Goal: Task Accomplishment & Management: Manage account settings

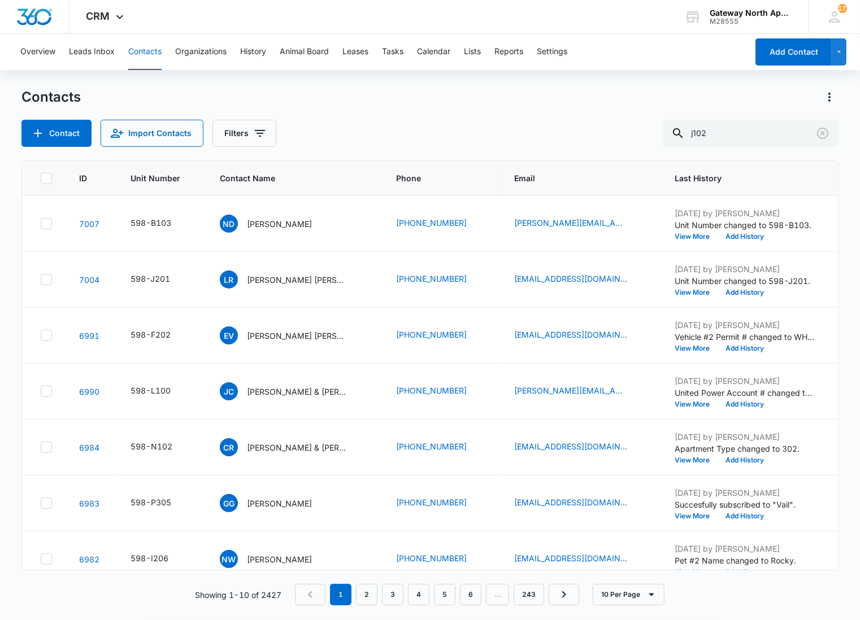
type input "j102"
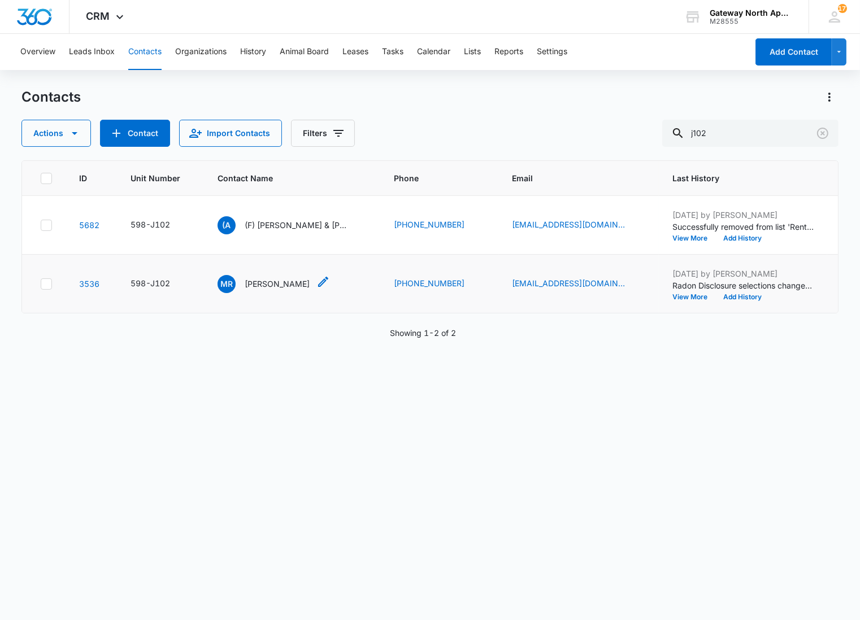
click at [252, 280] on p "[PERSON_NAME]" at bounding box center [277, 284] width 65 height 12
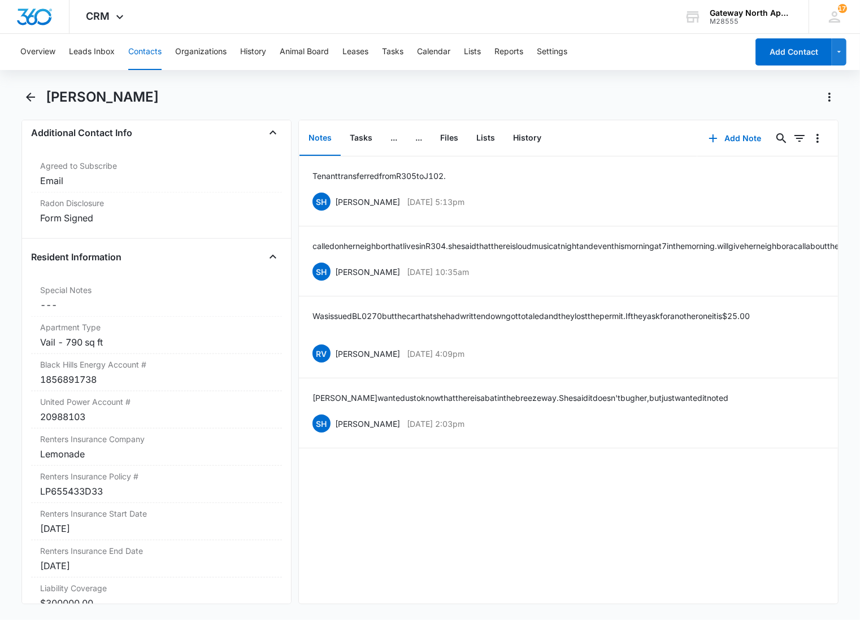
scroll to position [1066, 0]
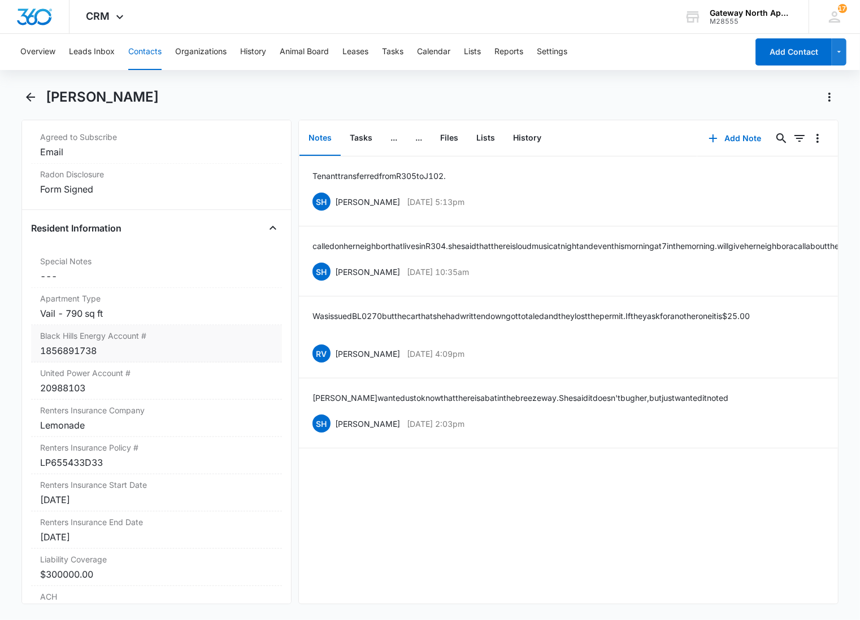
click at [188, 348] on div "1856891738" at bounding box center [156, 351] width 233 height 14
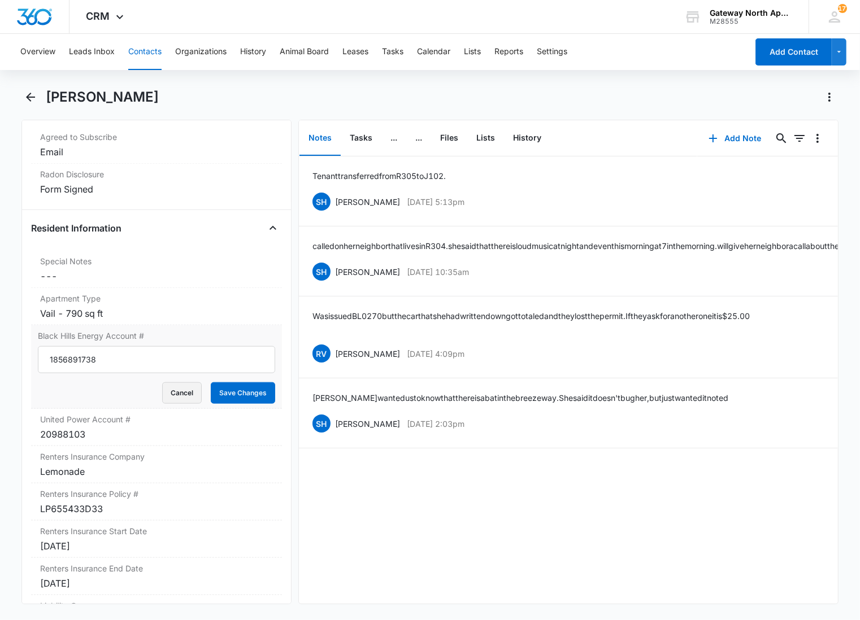
click at [168, 394] on button "Cancel" at bounding box center [182, 392] width 40 height 21
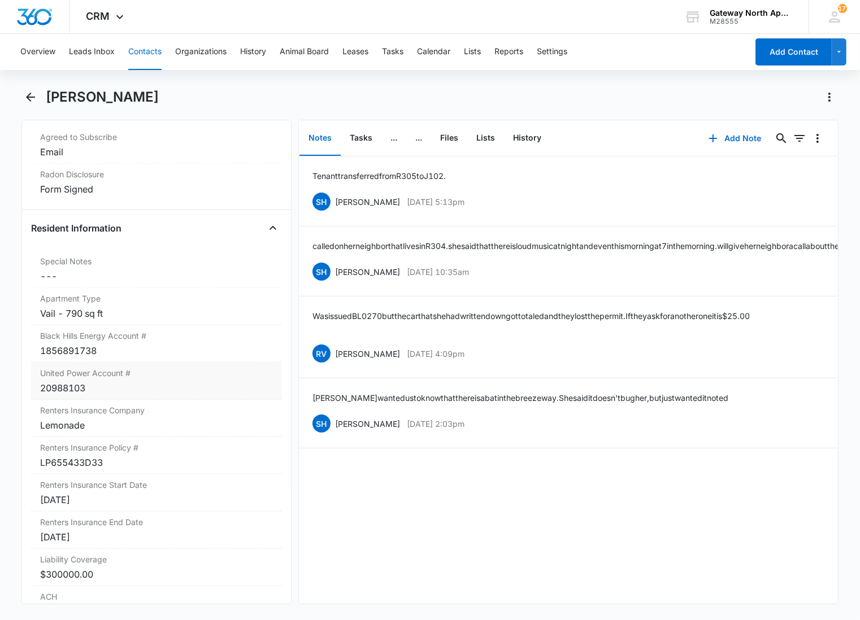
click at [154, 386] on div "20988103" at bounding box center [156, 388] width 233 height 14
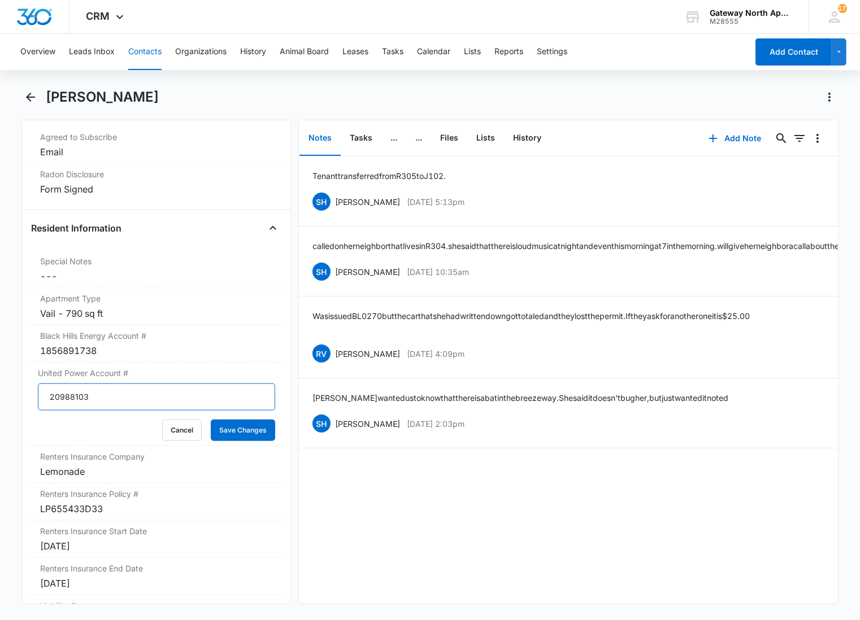
drag, startPoint x: 21, startPoint y: 399, endPoint x: -1, endPoint y: 402, distance: 22.7
click at [0, 402] on html "CRM Apps Reputation Websites Forms CRM Email Social Content Ads Intelligence Fi…" at bounding box center [430, 310] width 860 height 620
type input "20016011"
click at [211, 420] on button "Save Changes" at bounding box center [243, 430] width 64 height 21
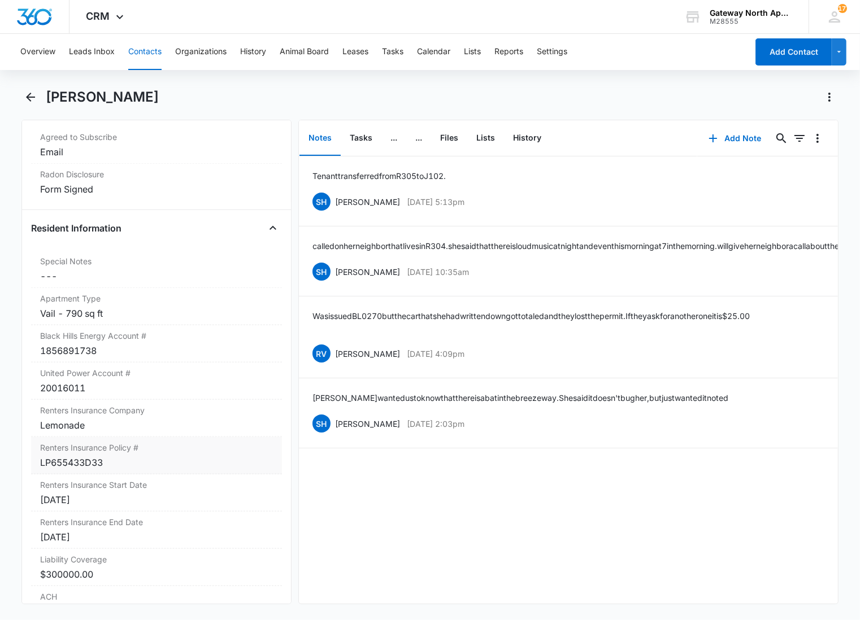
click at [129, 456] on div "LP655433D33" at bounding box center [156, 463] width 233 height 14
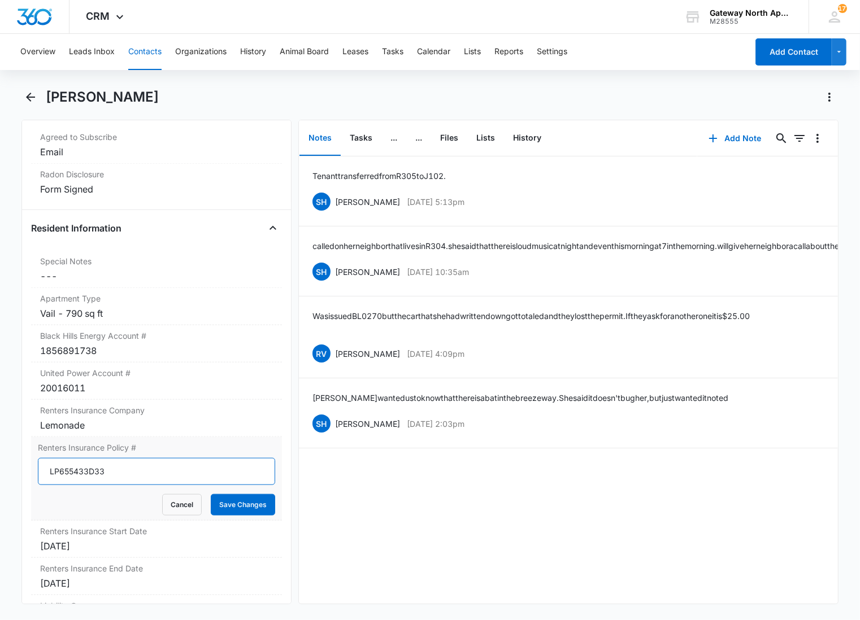
drag, startPoint x: 128, startPoint y: 472, endPoint x: 61, endPoint y: 483, distance: 68.1
click at [61, 483] on input "LP655433D33" at bounding box center [156, 471] width 237 height 27
type input "LP1103E5F01"
click at [211, 494] on button "Save Changes" at bounding box center [243, 504] width 64 height 21
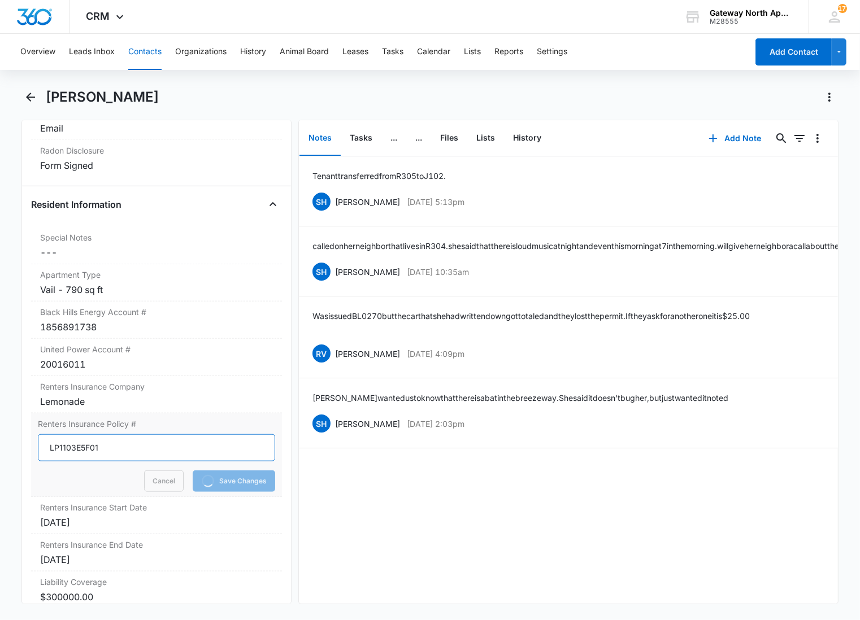
scroll to position [1130, 0]
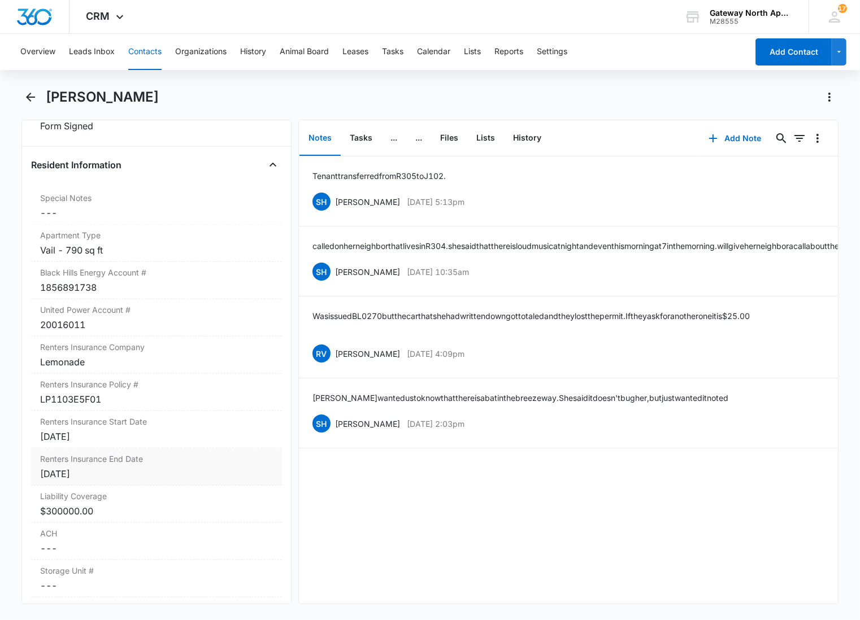
click at [108, 487] on div "Liability Coverage Cancel Save Changes $300000.00" at bounding box center [156, 504] width 251 height 37
click at [115, 472] on div "[DATE]" at bounding box center [156, 474] width 233 height 14
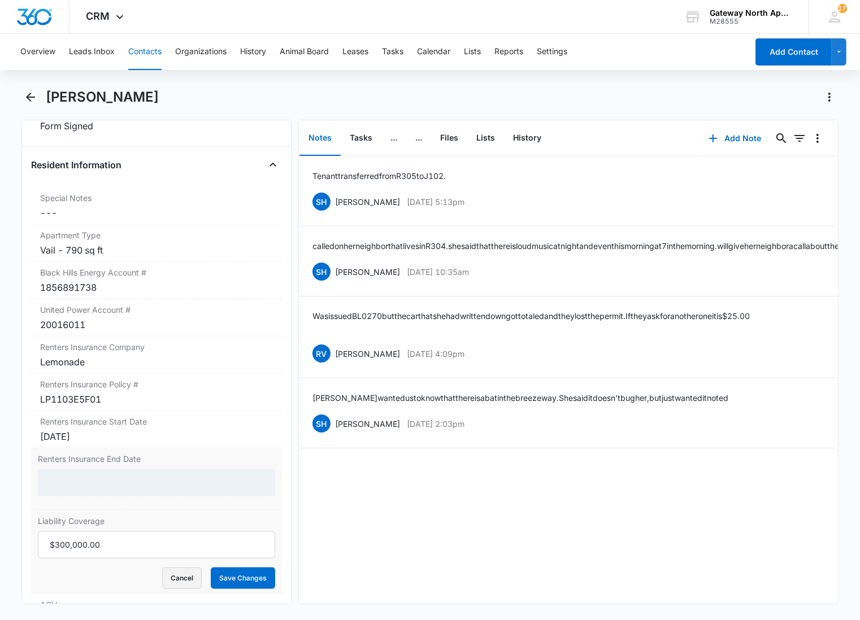
click at [178, 583] on form "Cancel Save Changes" at bounding box center [156, 560] width 237 height 58
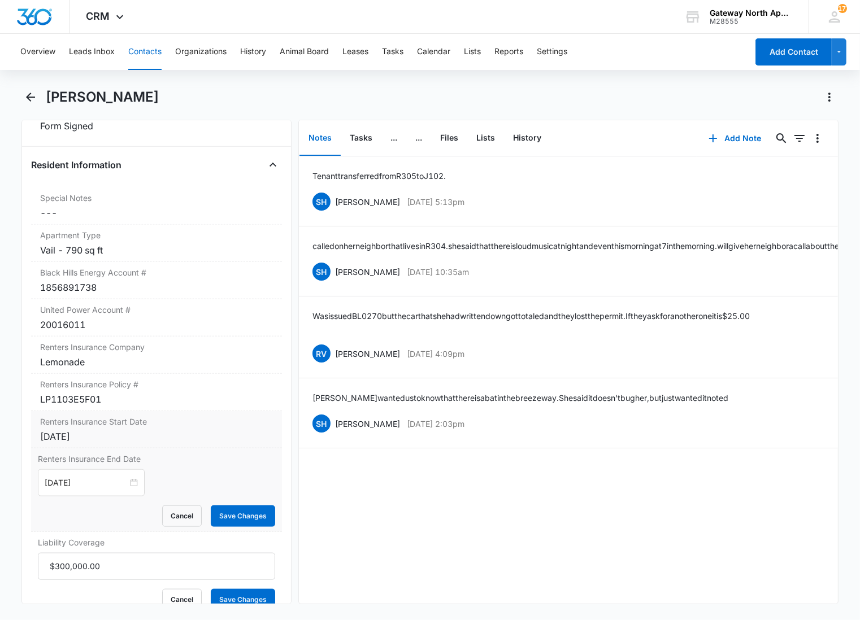
click at [158, 416] on label "Renters Insurance Start Date" at bounding box center [156, 422] width 233 height 12
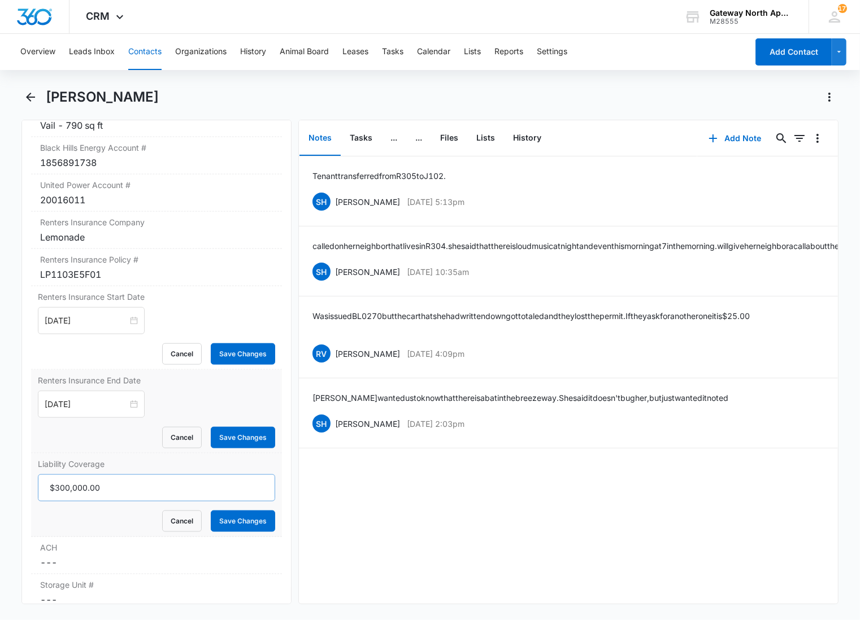
scroll to position [1255, 0]
click at [108, 328] on div "[DATE]" at bounding box center [91, 320] width 107 height 27
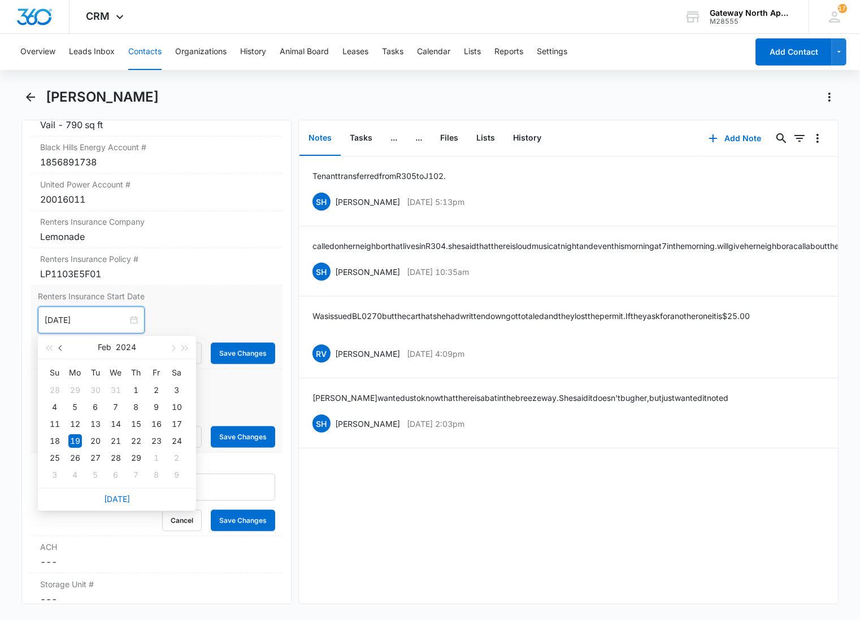
click at [57, 347] on button "button" at bounding box center [61, 347] width 12 height 23
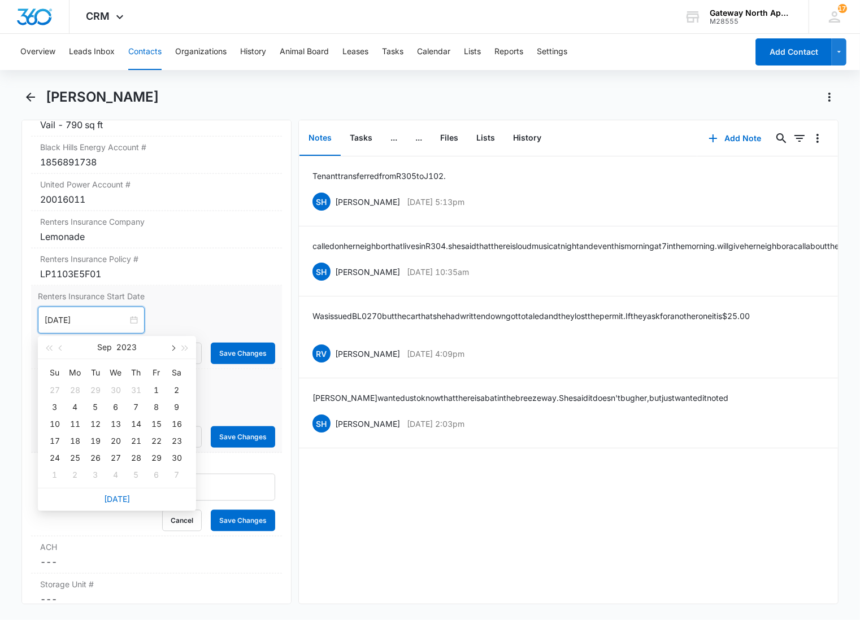
click at [169, 345] on button "button" at bounding box center [172, 347] width 12 height 23
click at [185, 350] on span "button" at bounding box center [185, 349] width 6 height 6
type input "[DATE]"
click at [177, 402] on div "11" at bounding box center [177, 407] width 14 height 14
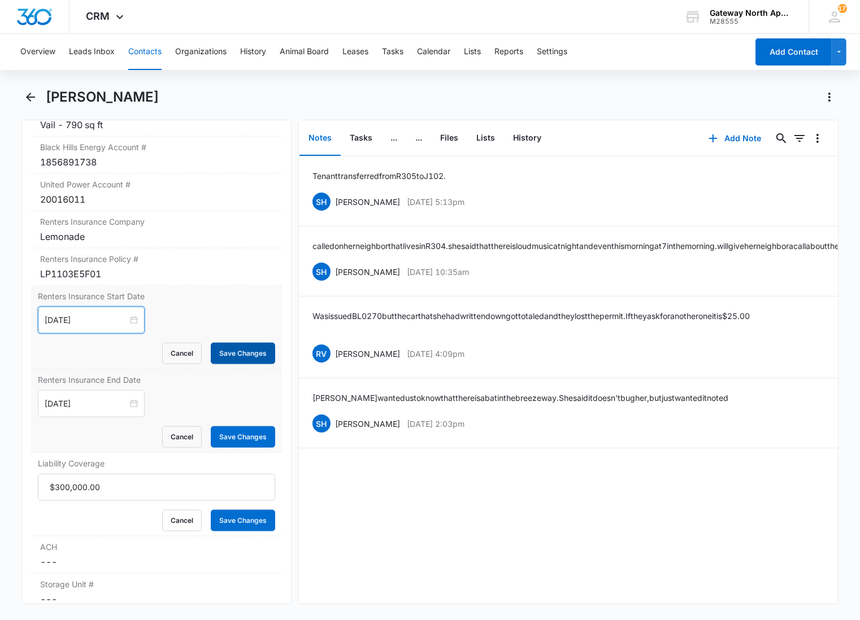
click at [227, 353] on button "Save Changes" at bounding box center [243, 353] width 64 height 21
click at [185, 519] on button "Cancel" at bounding box center [182, 520] width 40 height 21
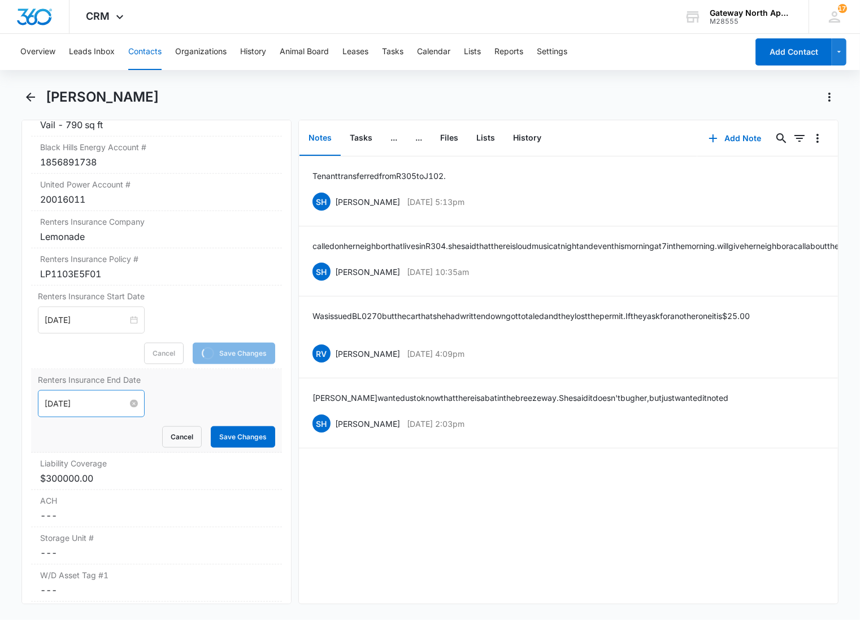
click at [94, 400] on input "[DATE]" at bounding box center [86, 404] width 83 height 12
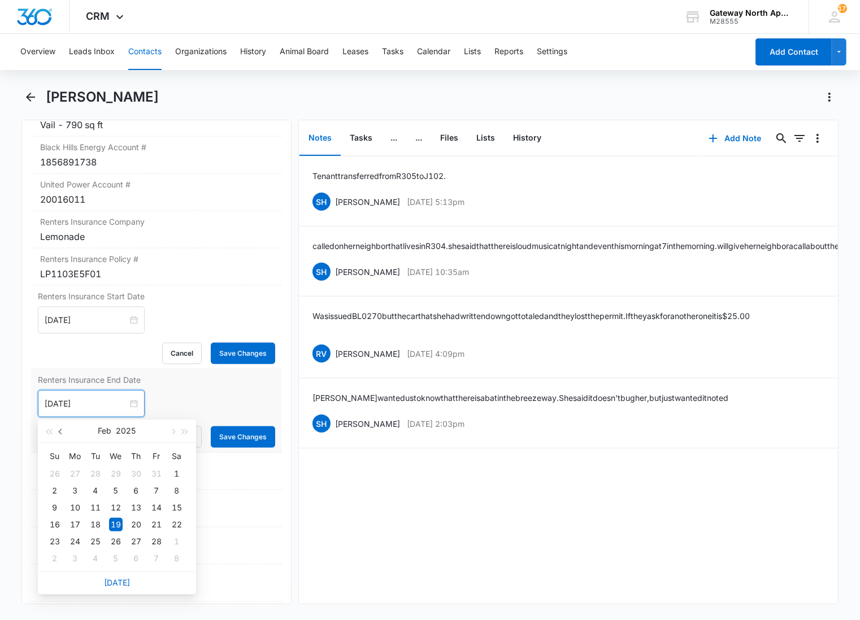
click at [63, 430] on span "button" at bounding box center [62, 432] width 6 height 6
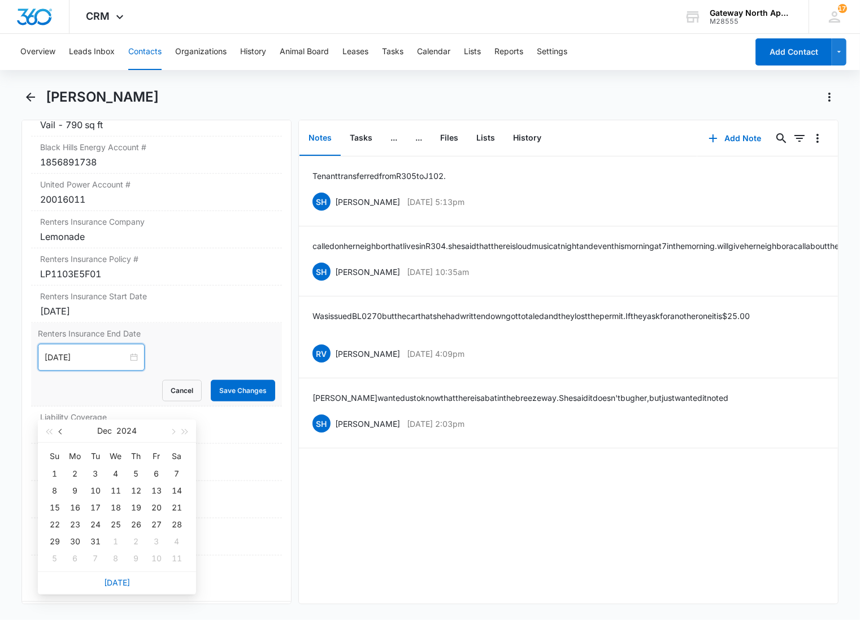
click at [63, 430] on span "button" at bounding box center [62, 432] width 6 height 6
click at [182, 430] on span "button" at bounding box center [185, 432] width 6 height 6
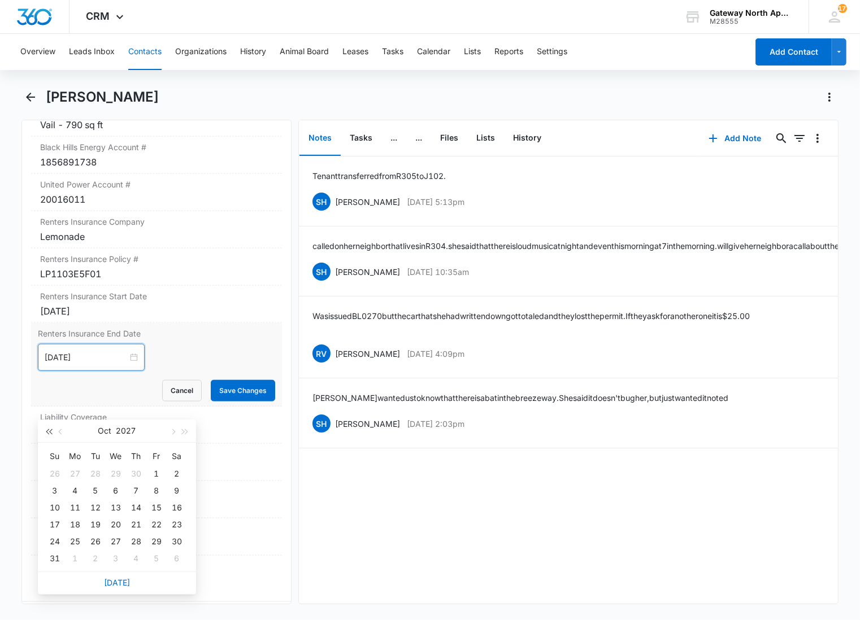
click at [47, 429] on span "button" at bounding box center [49, 432] width 6 height 6
type input "[DATE]"
click at [48, 503] on div "11" at bounding box center [55, 508] width 14 height 14
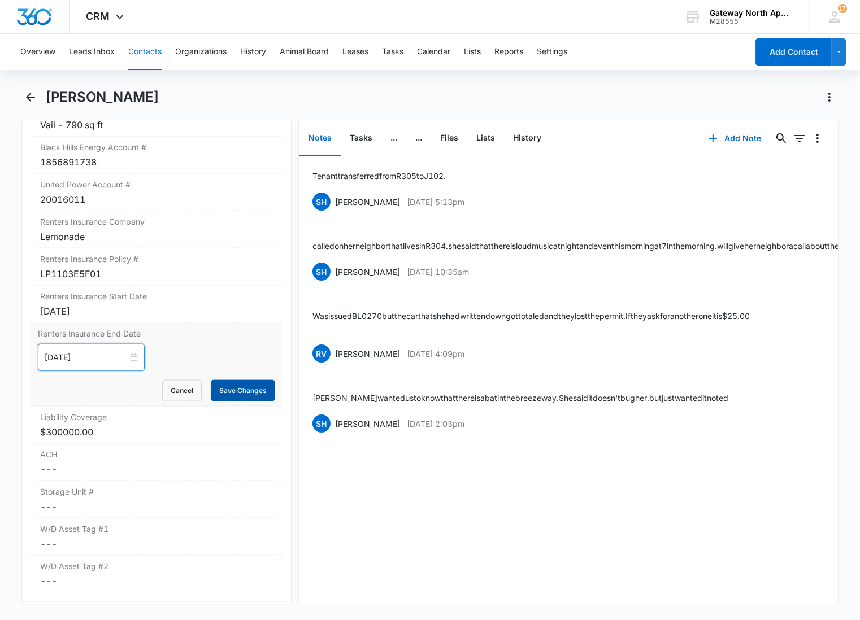
click at [253, 395] on button "Save Changes" at bounding box center [243, 390] width 64 height 21
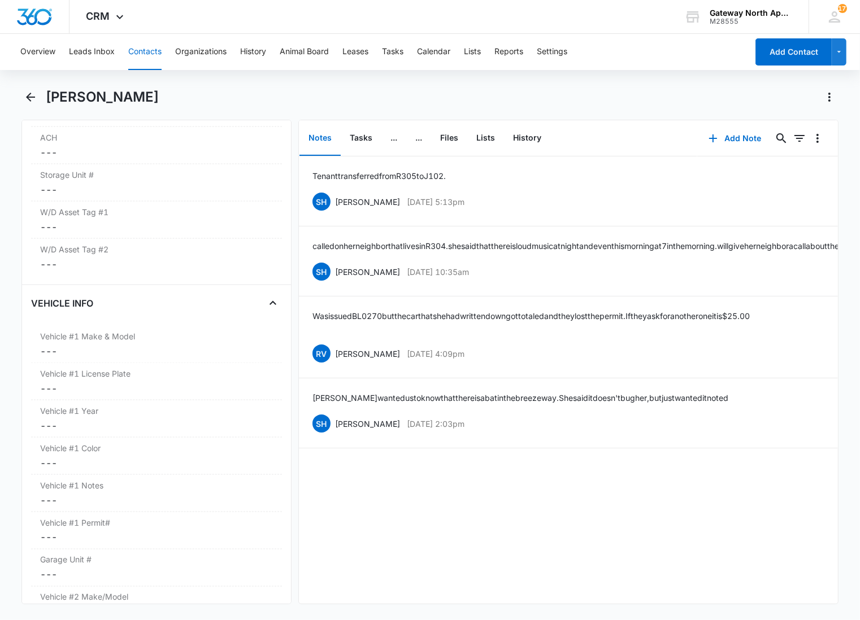
scroll to position [1548, 0]
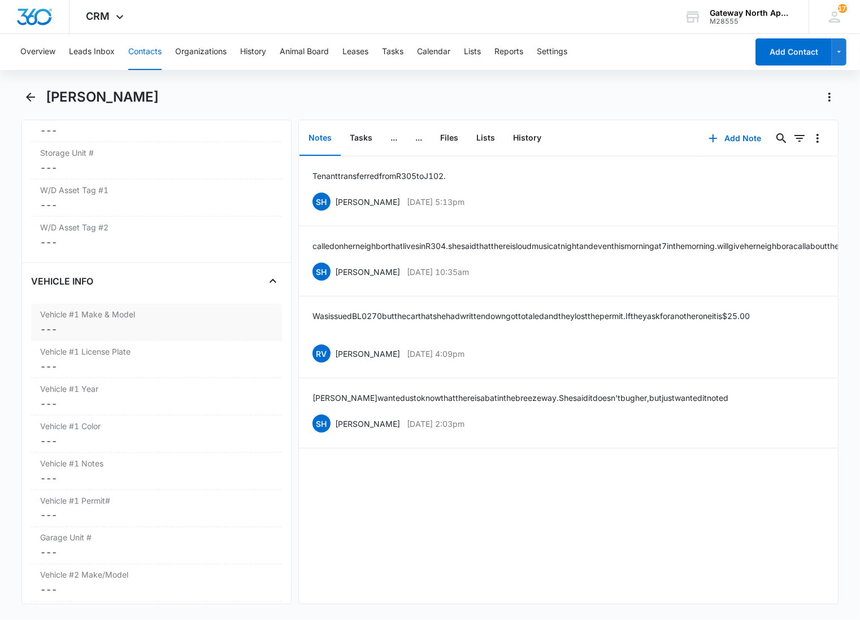
click at [167, 320] on label "Vehicle #1 Make & Model" at bounding box center [156, 314] width 233 height 12
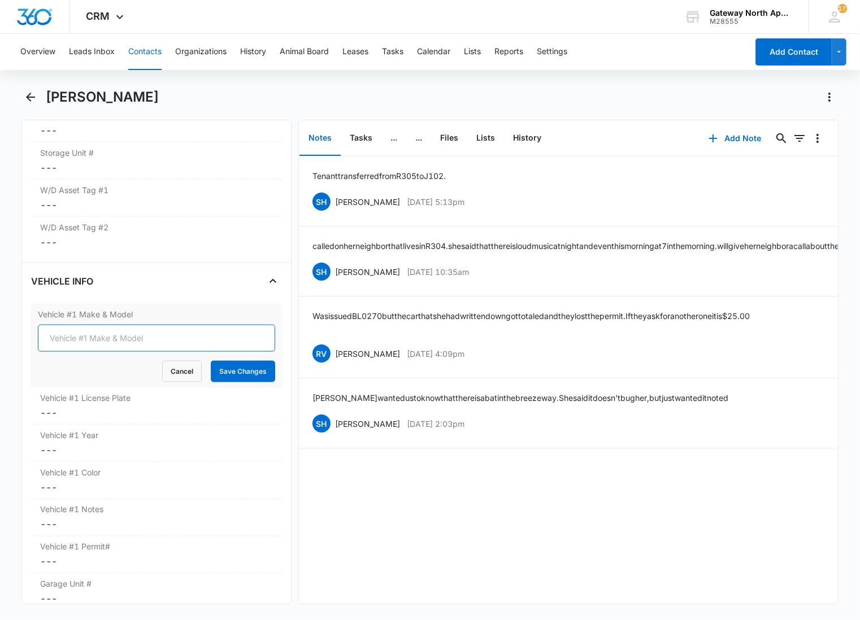
click at [130, 330] on input "Vehicle #1 Make & Model" at bounding box center [156, 338] width 237 height 27
type input "Toyota [PERSON_NAME]"
click at [211, 361] on button "Save Changes" at bounding box center [243, 371] width 64 height 21
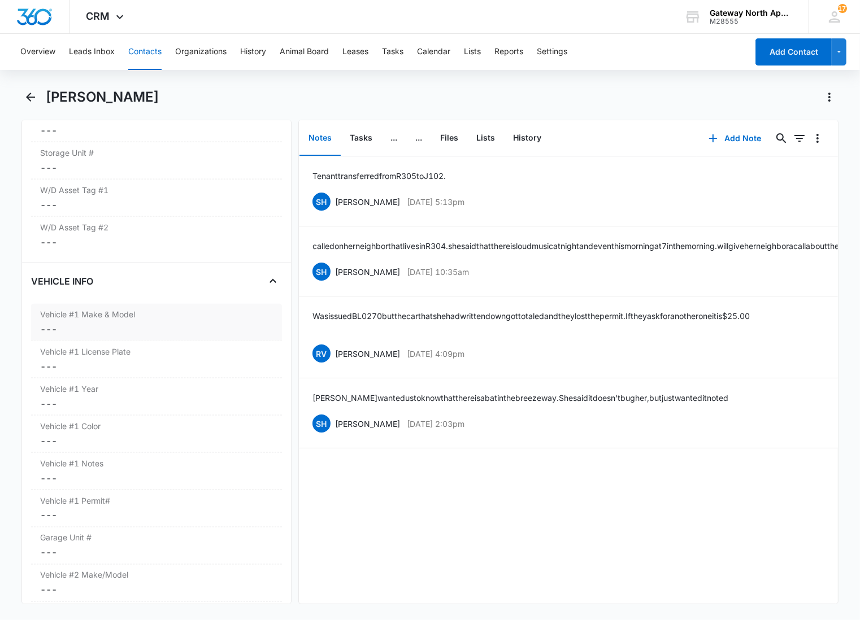
click at [130, 330] on dd "Cancel Save Changes ---" at bounding box center [156, 330] width 233 height 14
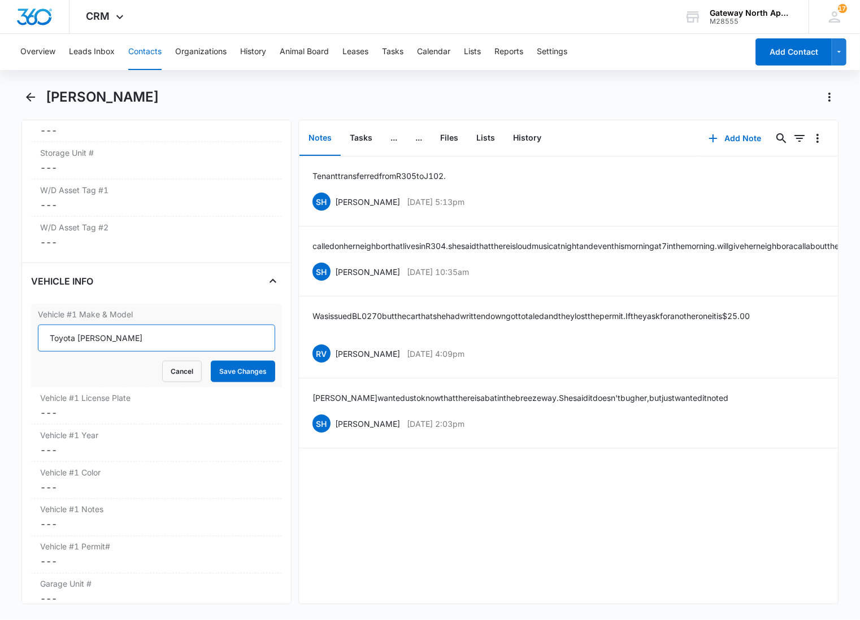
click at [128, 334] on input "Toyota [PERSON_NAME]" at bounding box center [156, 338] width 237 height 27
type input "Toyota Prius"
click at [211, 361] on button "Save Changes" at bounding box center [243, 371] width 64 height 21
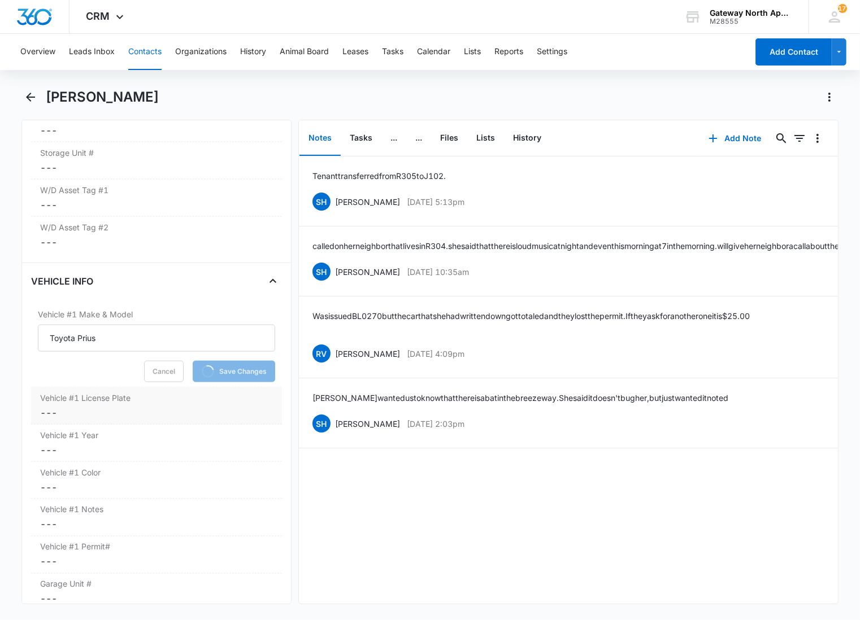
click at [106, 410] on dd "Cancel Save Changes ---" at bounding box center [156, 413] width 233 height 14
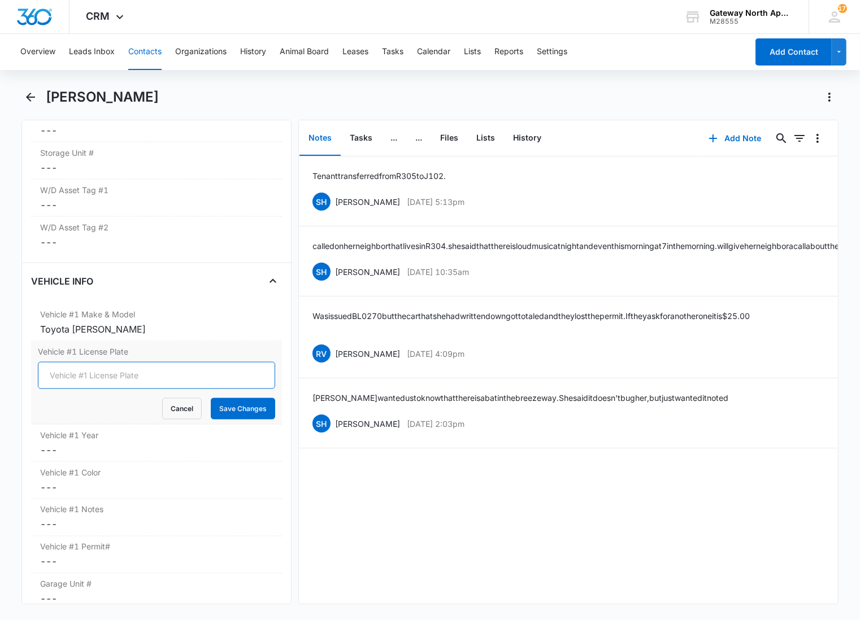
drag, startPoint x: 102, startPoint y: 380, endPoint x: 104, endPoint y: 386, distance: 6.6
click at [102, 379] on input "Vehicle #1 License Plate" at bounding box center [156, 375] width 237 height 27
type input "DHRT44"
click at [211, 398] on button "Save Changes" at bounding box center [243, 408] width 64 height 21
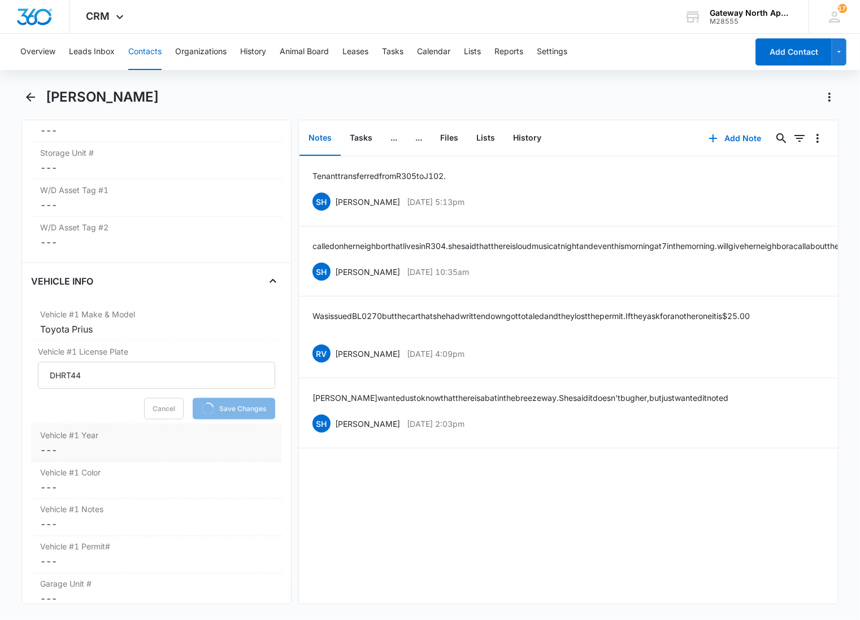
click at [108, 441] on label "Vehicle #1 Year" at bounding box center [156, 435] width 233 height 12
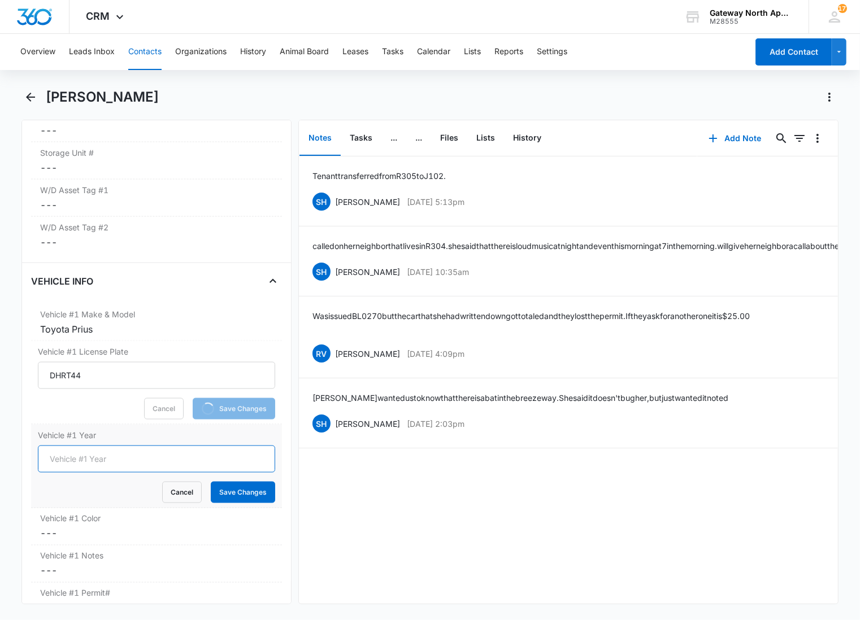
click at [80, 459] on input "Vehicle #1 Year" at bounding box center [156, 459] width 237 height 27
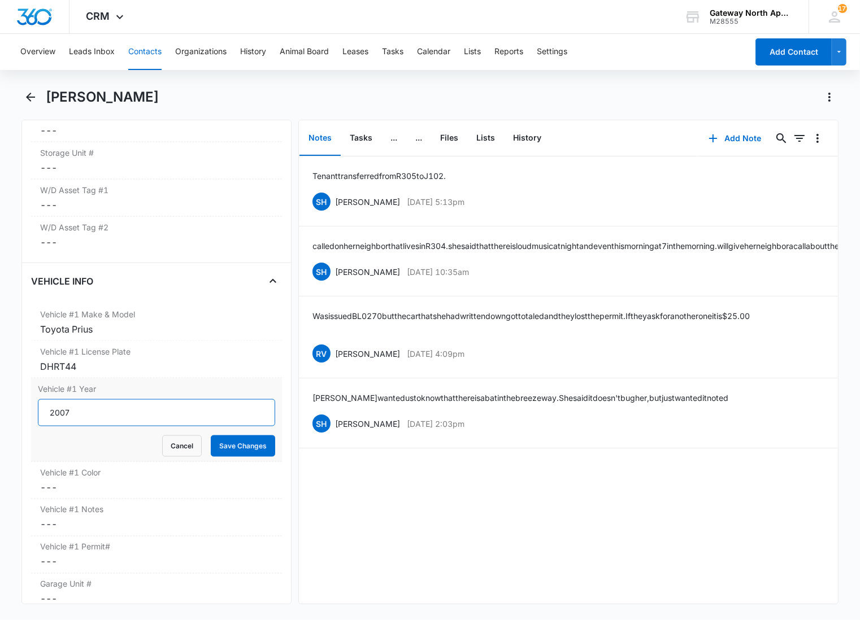
type input "2007"
click at [211, 435] on button "Save Changes" at bounding box center [243, 445] width 64 height 21
click at [98, 482] on dd "Cancel Save Changes ---" at bounding box center [156, 488] width 233 height 14
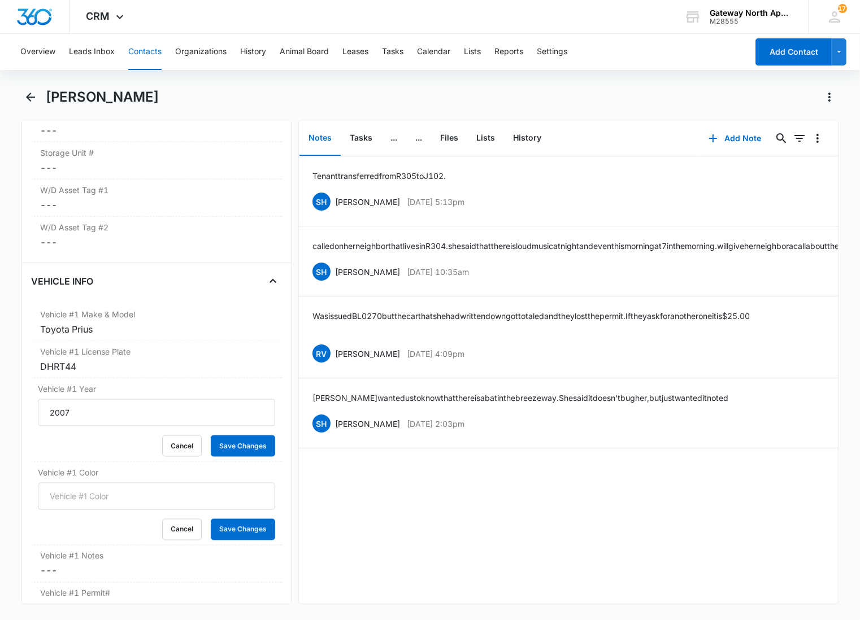
click at [95, 495] on input "Vehicle #1 Color" at bounding box center [156, 496] width 237 height 27
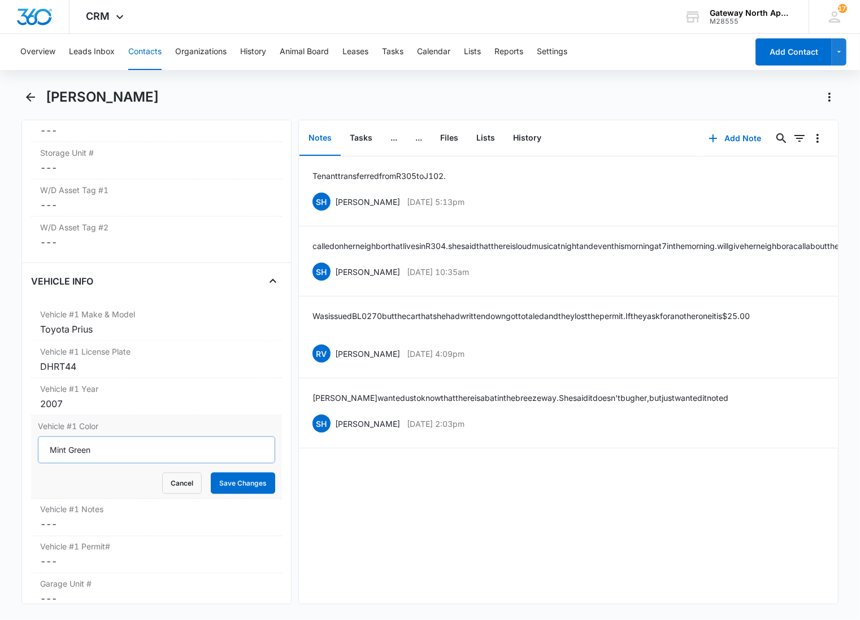
type input "Mint Green"
click at [211, 473] on button "Save Changes" at bounding box center [243, 483] width 64 height 21
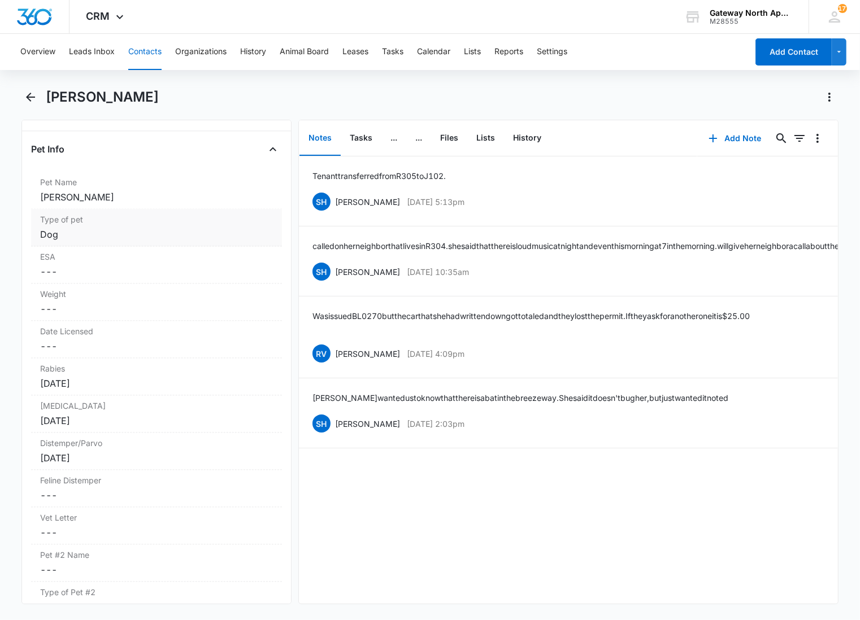
scroll to position [2255, 0]
click at [103, 193] on div "[PERSON_NAME]" at bounding box center [156, 194] width 233 height 14
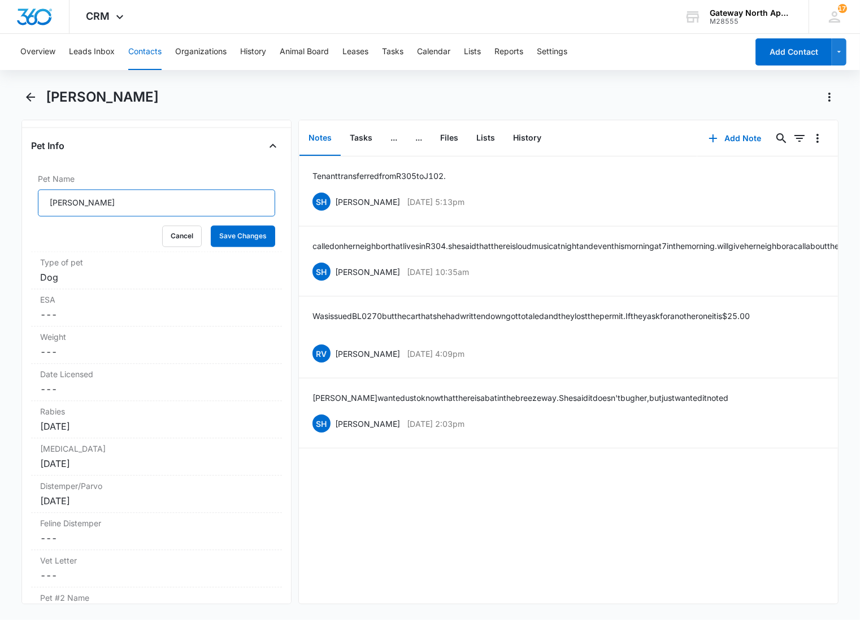
drag, startPoint x: 106, startPoint y: 202, endPoint x: 14, endPoint y: 202, distance: 91.5
click at [14, 202] on main "[PERSON_NAME] Remove [PERSON_NAME] Contact Info Name Cancel Save Changes [PERSO…" at bounding box center [430, 353] width 860 height 530
click at [211, 236] on button "Save Changes" at bounding box center [243, 235] width 64 height 21
click at [127, 284] on div "Dog" at bounding box center [156, 278] width 233 height 14
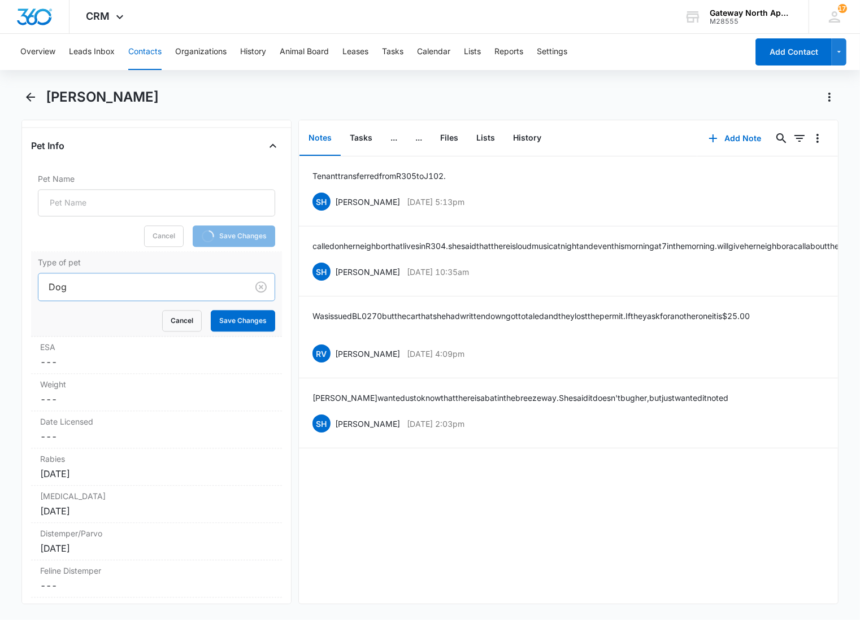
click at [106, 286] on div at bounding box center [141, 287] width 184 height 16
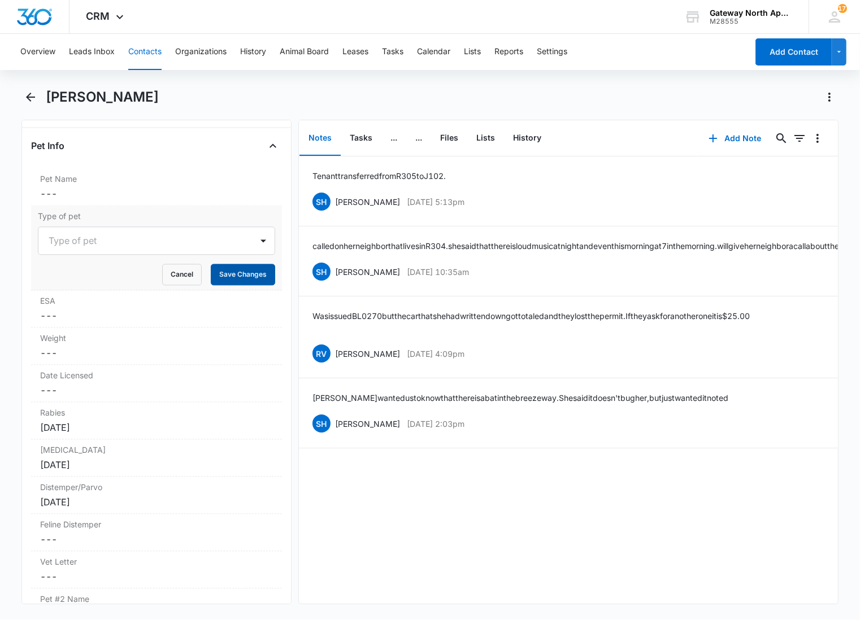
click at [233, 278] on button "Save Changes" at bounding box center [243, 274] width 64 height 21
click at [125, 422] on div "[DATE]" at bounding box center [156, 428] width 233 height 14
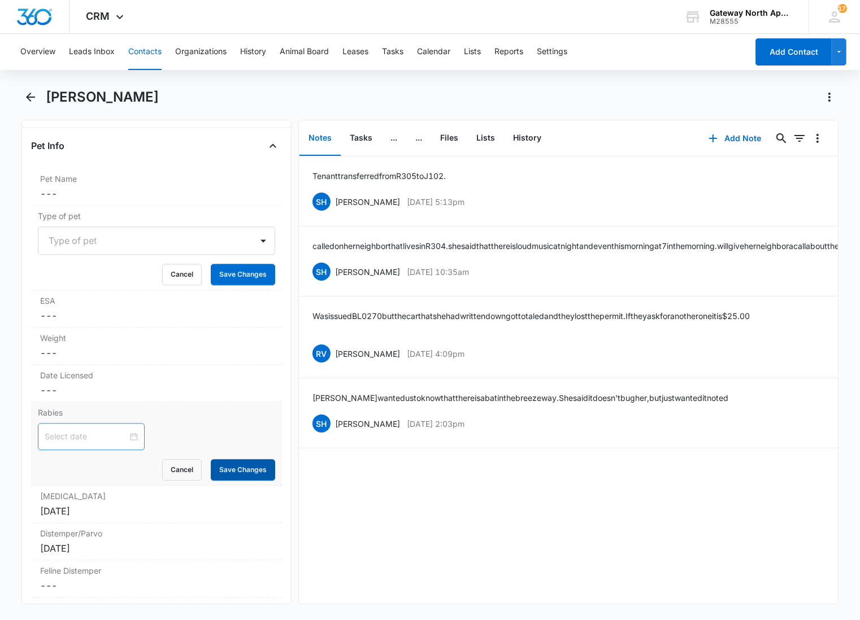
click at [221, 470] on button "Save Changes" at bounding box center [243, 469] width 64 height 21
click at [151, 500] on label "[MEDICAL_DATA]" at bounding box center [156, 496] width 233 height 12
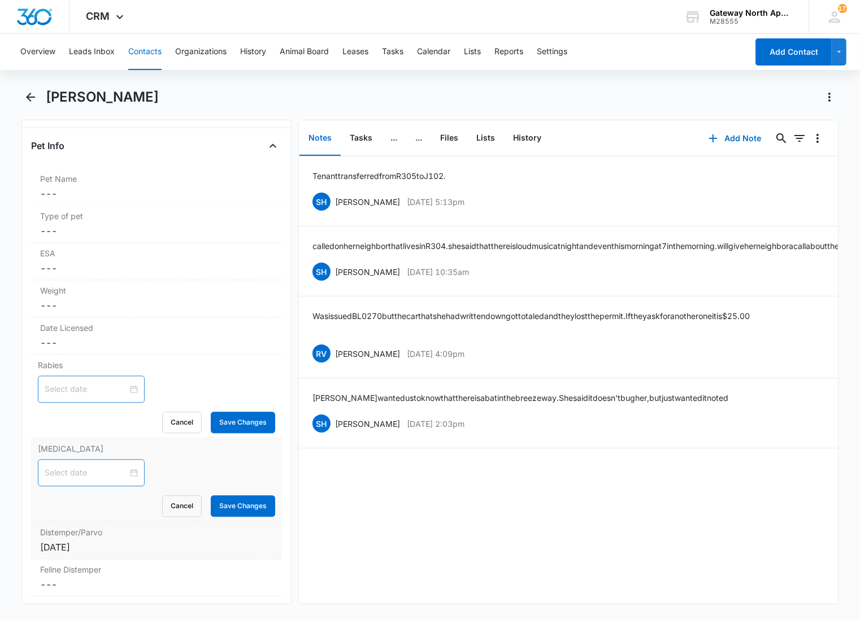
click at [246, 522] on div "Distemper/Parvo Cancel Save Changes [DATE]" at bounding box center [156, 540] width 251 height 37
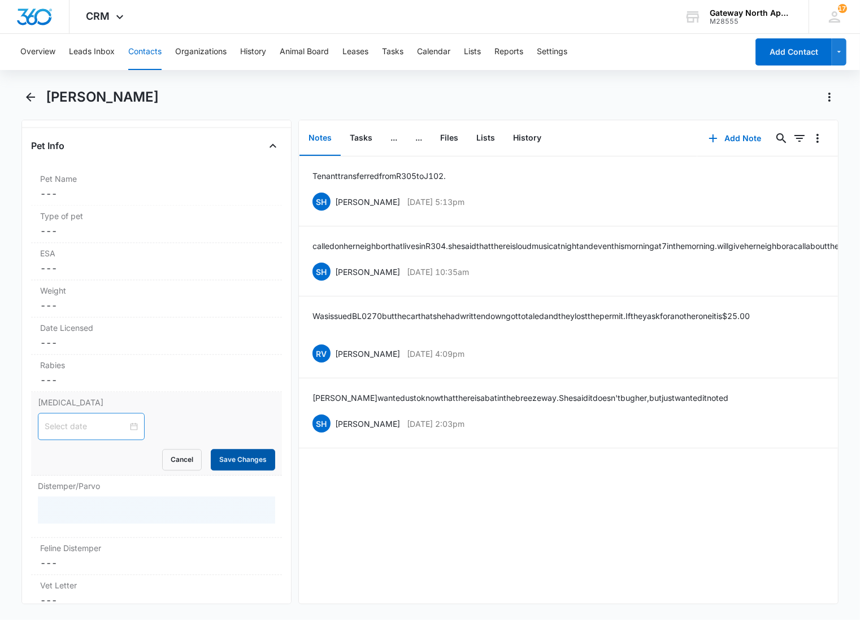
click at [228, 465] on button "Save Changes" at bounding box center [243, 459] width 64 height 21
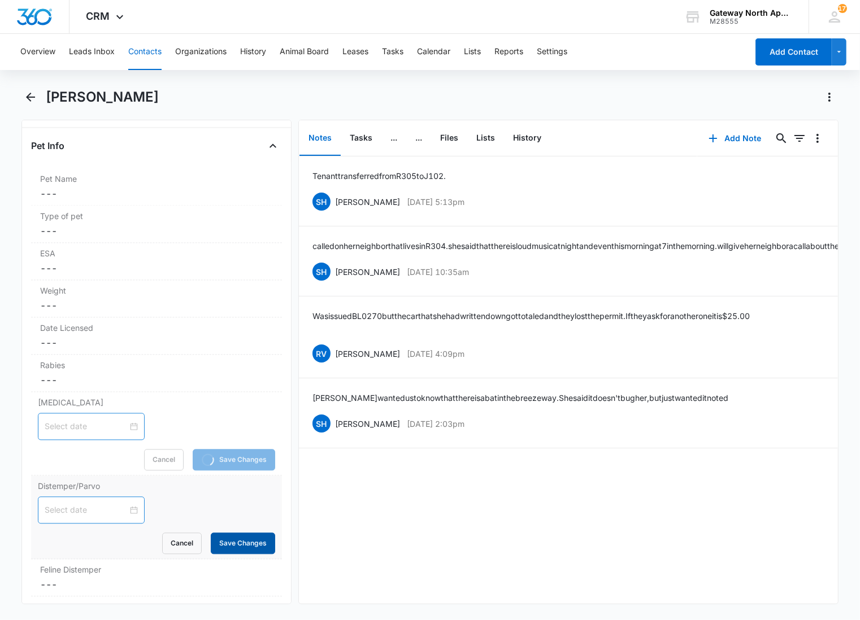
click at [224, 548] on button "Save Changes" at bounding box center [243, 543] width 64 height 21
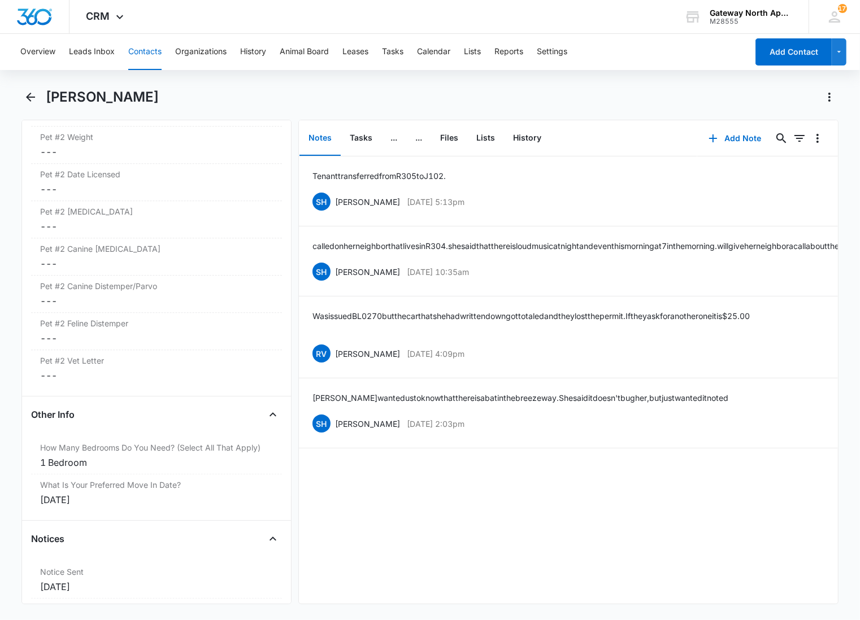
scroll to position [2898, 0]
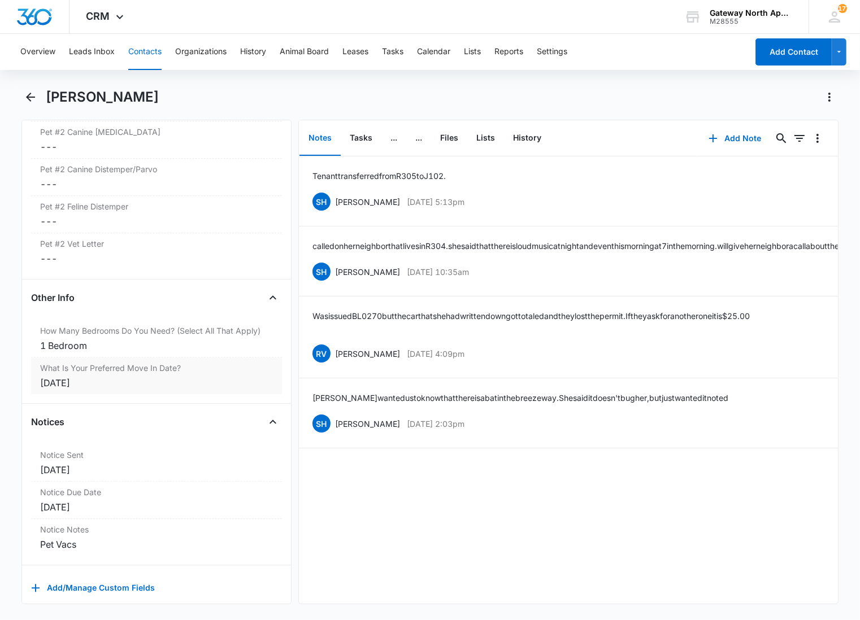
click at [139, 379] on div "[DATE]" at bounding box center [156, 383] width 233 height 14
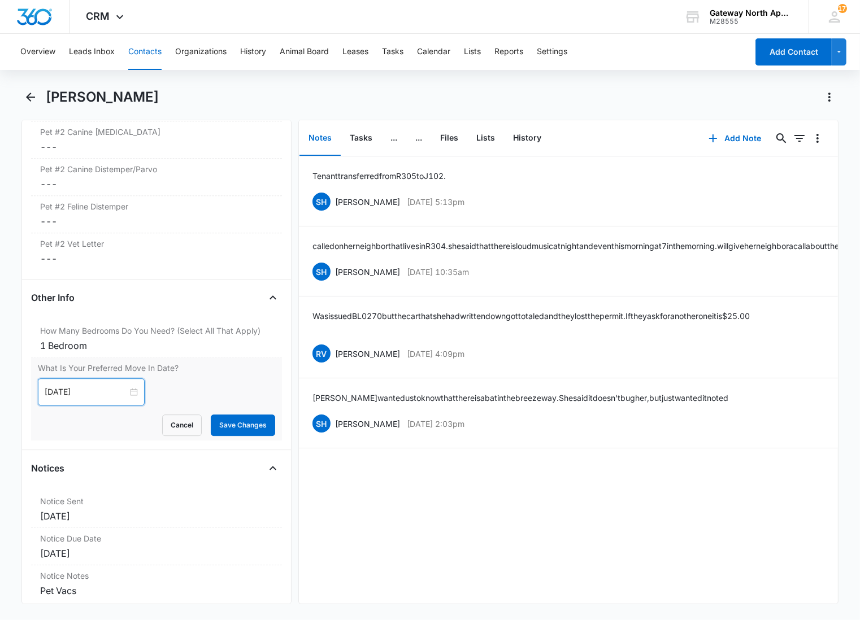
click at [101, 388] on input "[DATE]" at bounding box center [86, 392] width 83 height 12
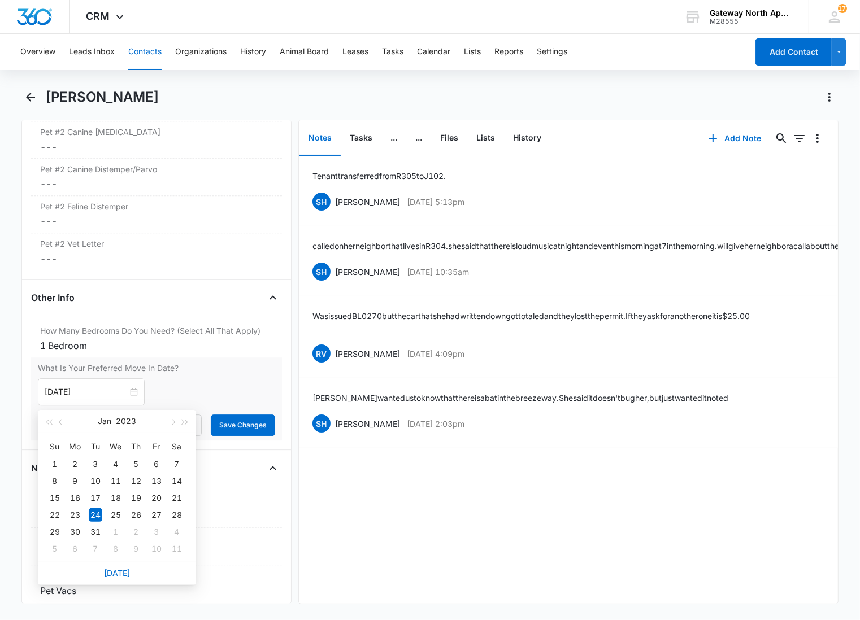
click at [187, 385] on div "[DATE] [DATE] Su Mo Tu We Th Fr Sa 1 2 3 4 5 6 7 8 9 10 11 12 13 14 15 16 17 18…" at bounding box center [156, 391] width 237 height 27
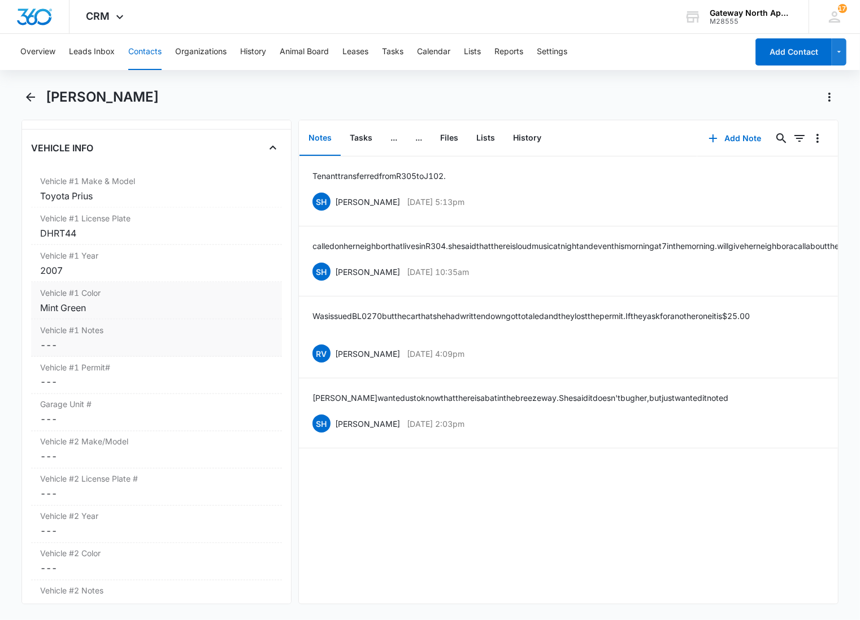
scroll to position [1694, 0]
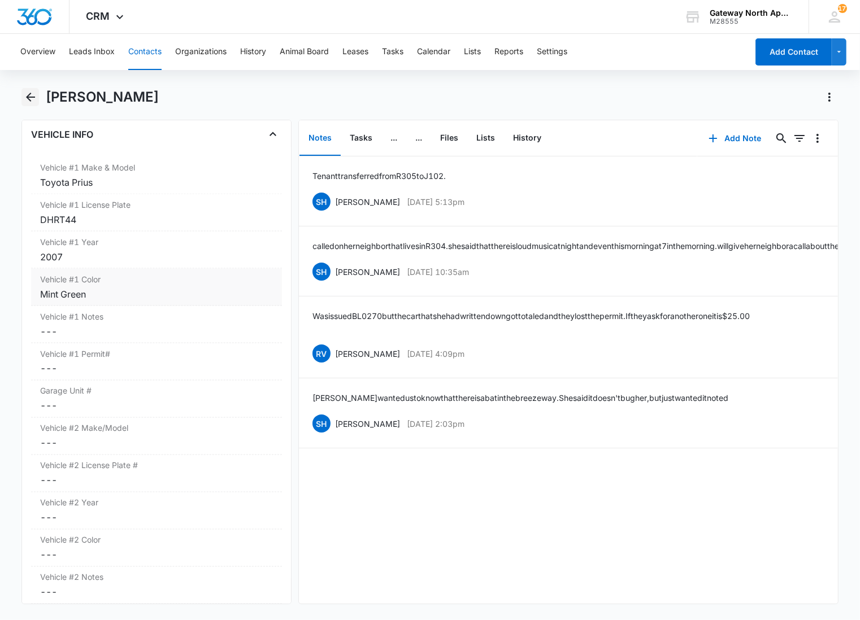
click at [35, 94] on icon "Back" at bounding box center [31, 97] width 14 height 14
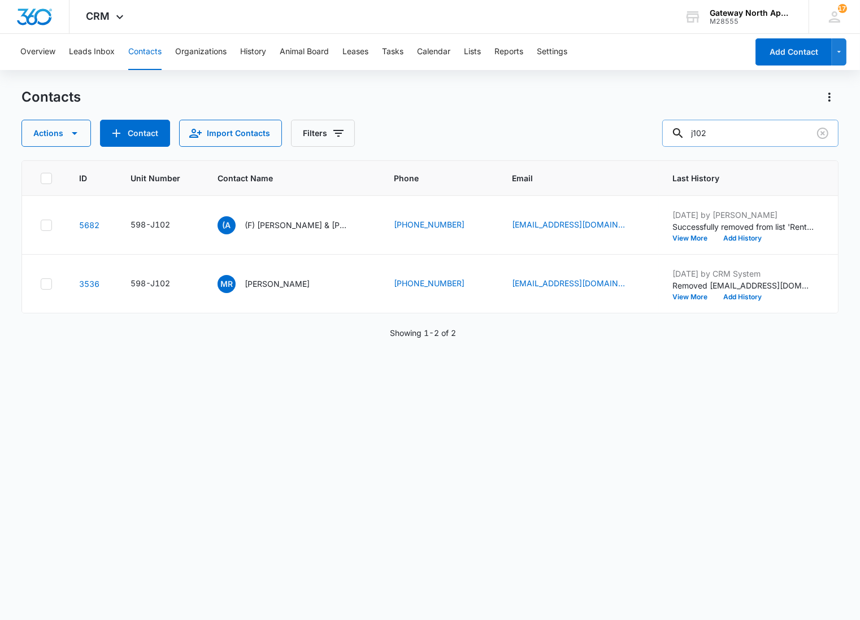
drag, startPoint x: 727, startPoint y: 142, endPoint x: 691, endPoint y: 138, distance: 35.9
click at [692, 140] on div "j102" at bounding box center [750, 133] width 176 height 27
type input "l100"
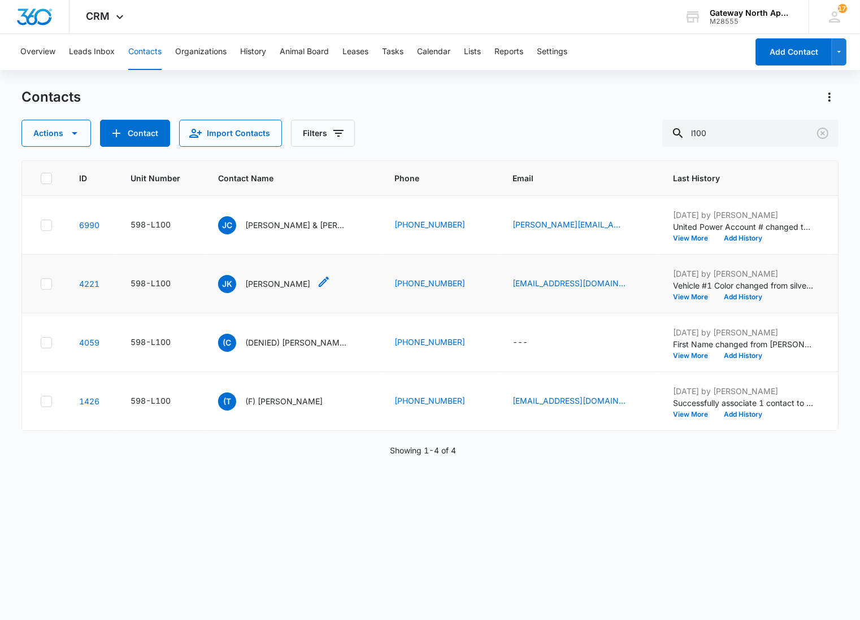
click at [267, 283] on p "[PERSON_NAME]" at bounding box center [277, 284] width 65 height 12
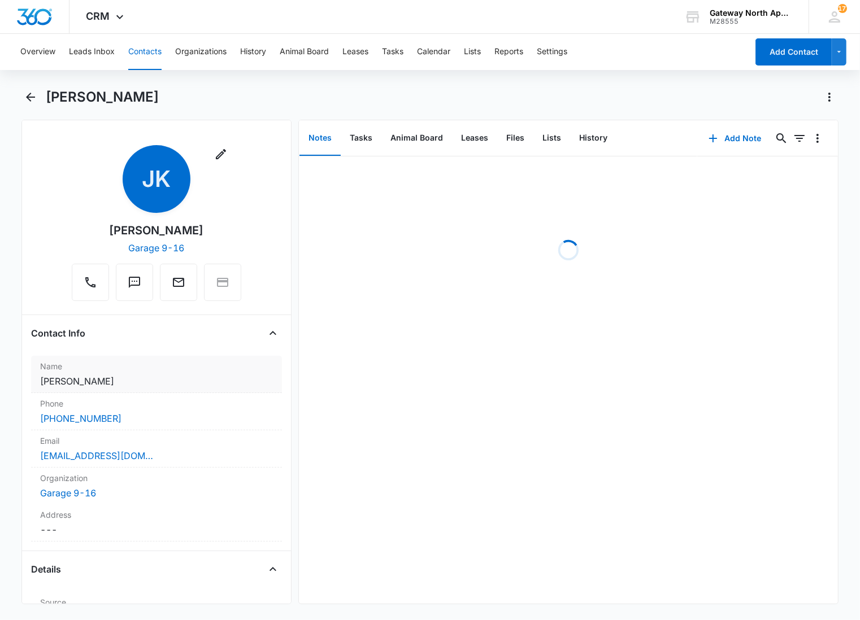
click at [147, 376] on dd "Cancel Save Changes [PERSON_NAME]" at bounding box center [156, 381] width 233 height 14
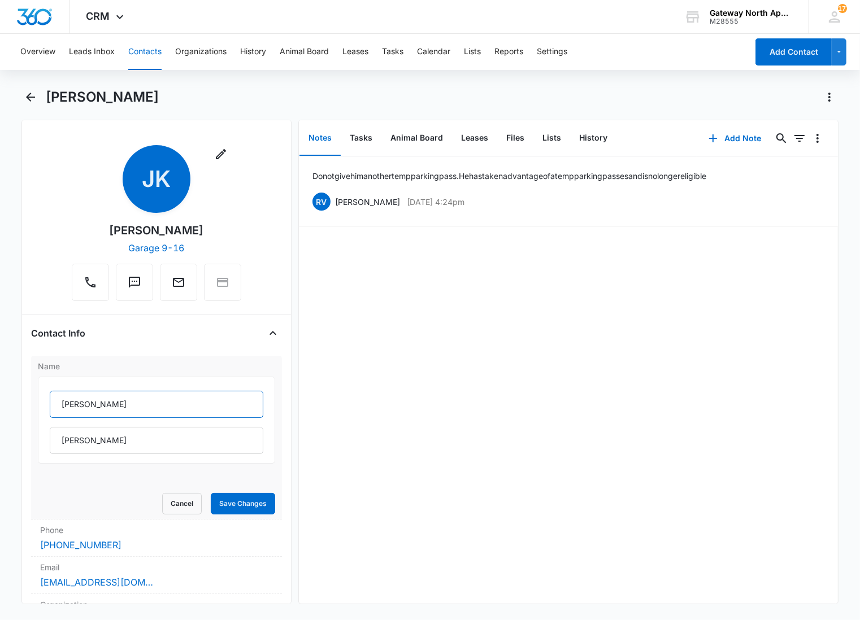
click at [58, 400] on input "[PERSON_NAME]" at bounding box center [157, 404] width 214 height 27
type input "(F) [PERSON_NAME]"
click at [227, 493] on button "Save Changes" at bounding box center [243, 503] width 64 height 21
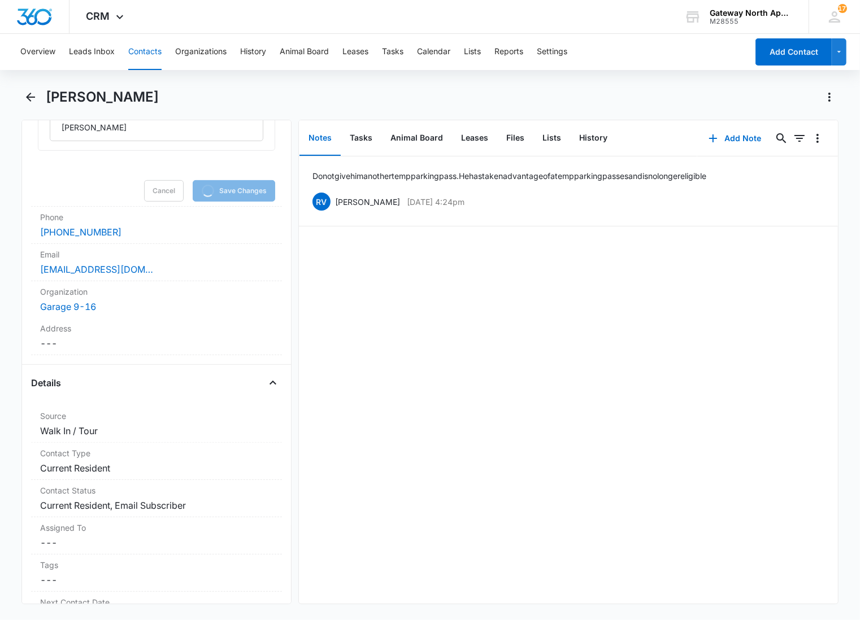
scroll to position [313, 0]
click at [160, 470] on dl "Source Cancel Save Changes Walk In / Tour Contact Type Cancel Save Changes Curr…" at bounding box center [156, 587] width 251 height 365
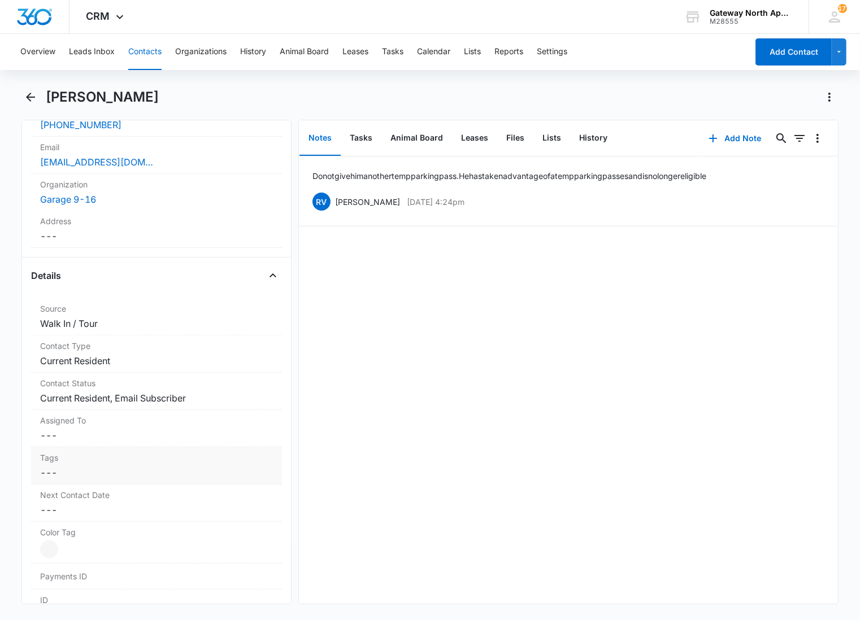
scroll to position [292, 0]
click at [142, 352] on label "Contact Type" at bounding box center [156, 348] width 233 height 12
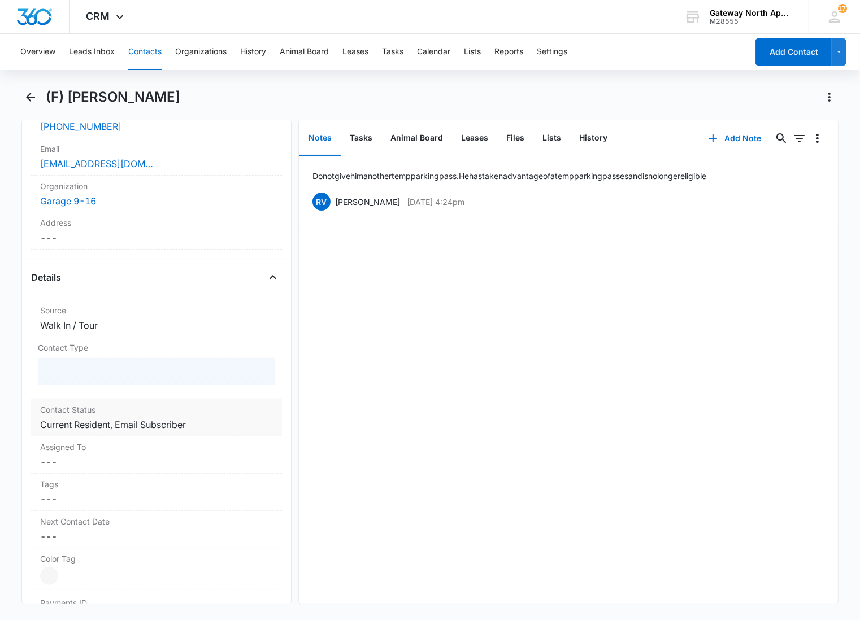
click at [155, 417] on dl "Source Cancel Save Changes Walk In / Tour Contact Type Contact Status Cancel Sa…" at bounding box center [156, 495] width 251 height 390
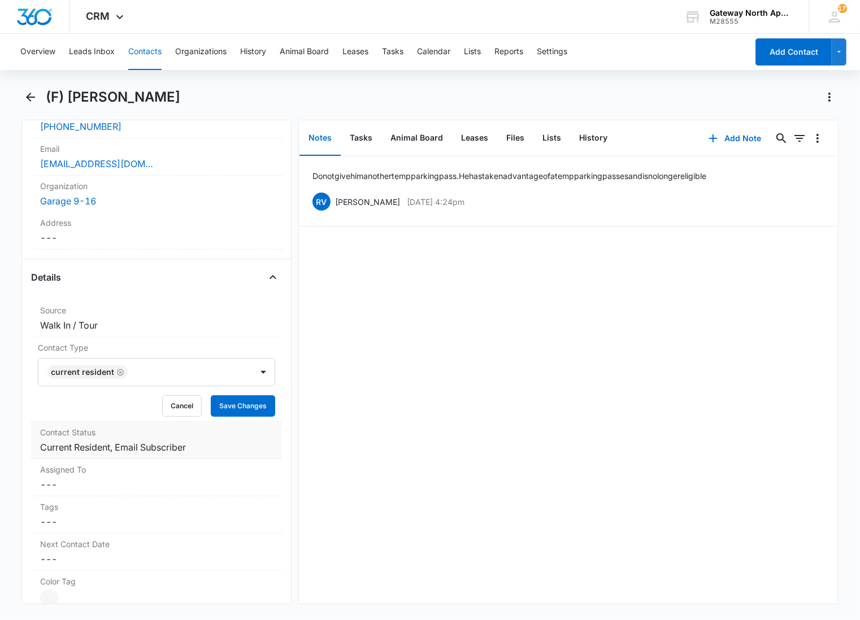
click at [157, 437] on label "Contact Status" at bounding box center [156, 432] width 233 height 12
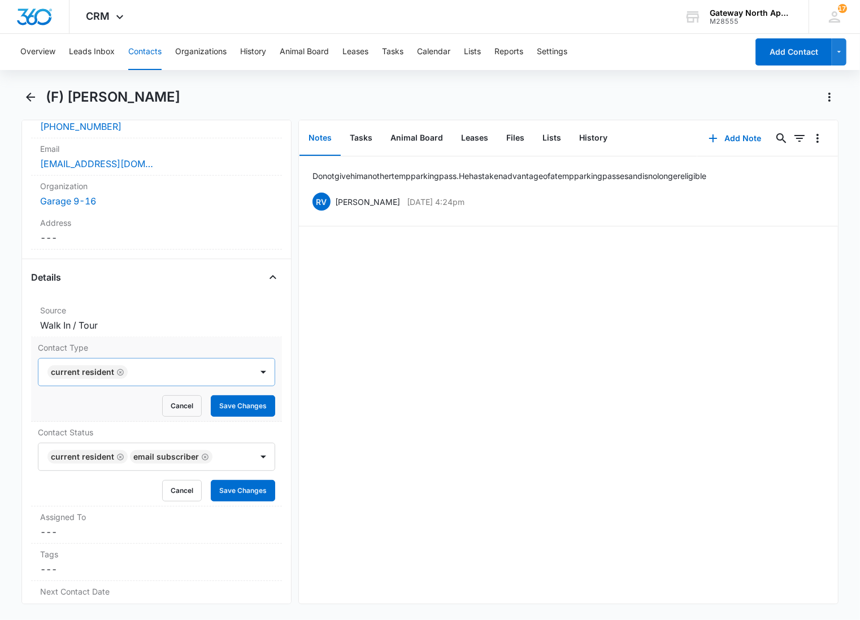
click at [117, 371] on icon "Remove Current Resident" at bounding box center [120, 372] width 7 height 7
click at [151, 365] on div at bounding box center [143, 372] width 189 height 16
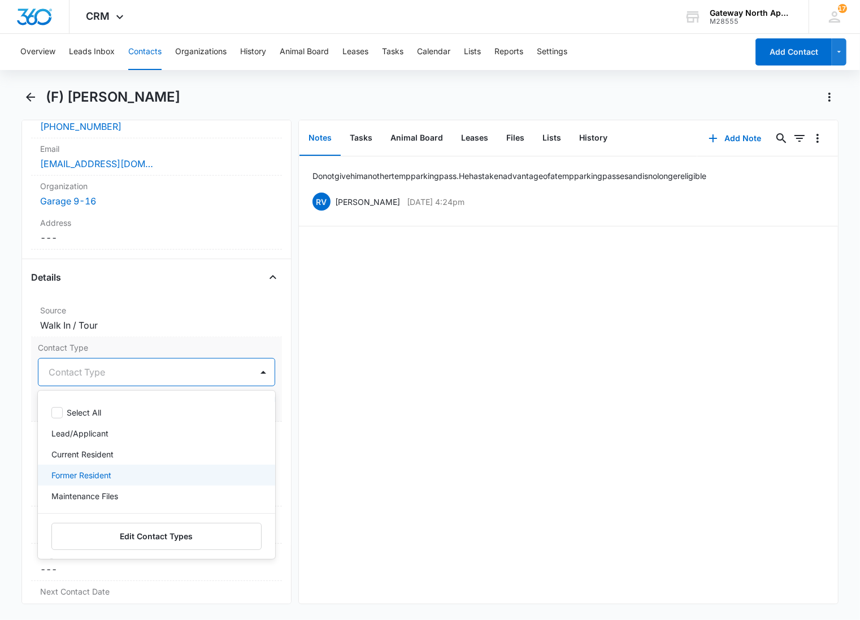
click at [81, 473] on p "Former Resident" at bounding box center [81, 475] width 60 height 12
click at [151, 375] on div at bounding box center [183, 372] width 108 height 16
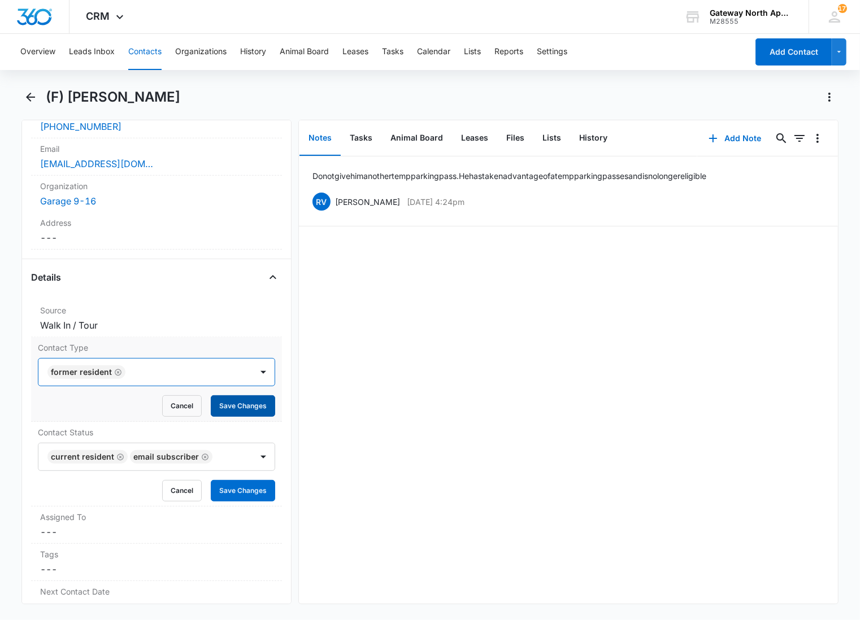
click at [224, 405] on button "Save Changes" at bounding box center [243, 405] width 64 height 21
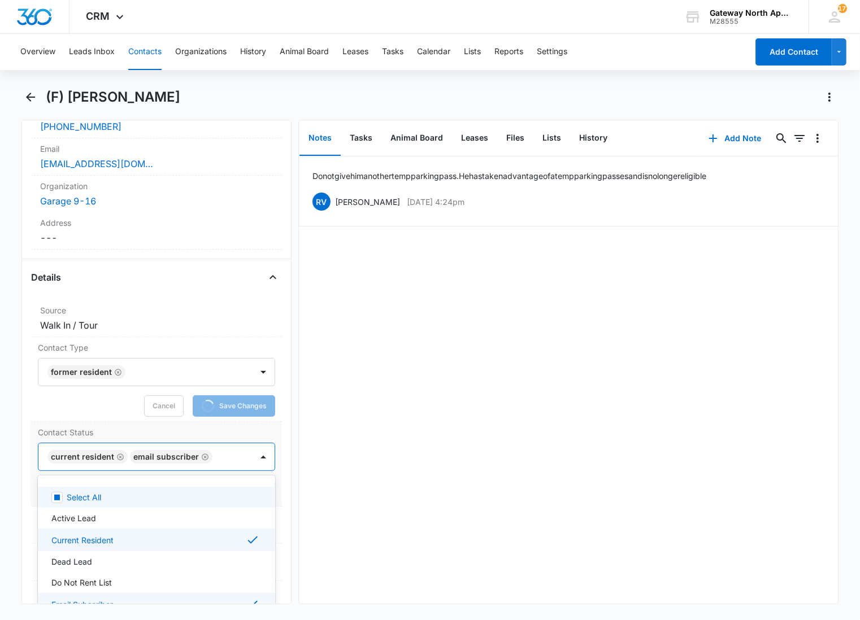
click at [223, 454] on div at bounding box center [226, 457] width 21 height 16
click at [92, 539] on p "Current Resident" at bounding box center [82, 540] width 62 height 12
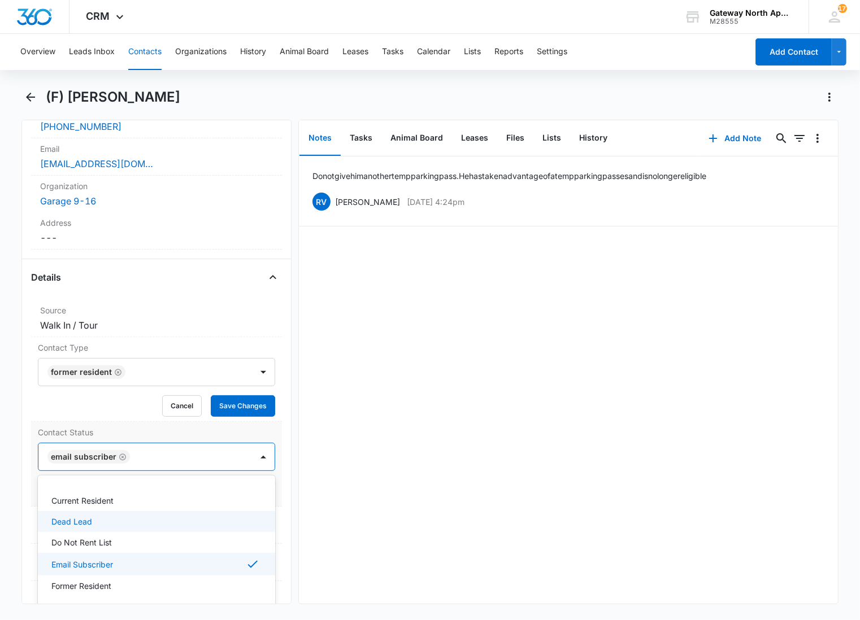
scroll to position [75, 0]
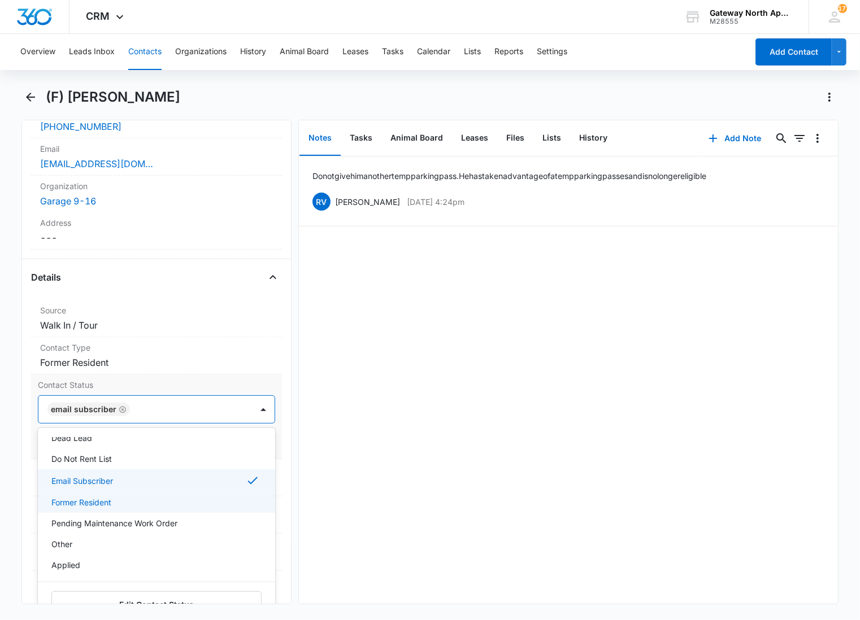
click at [92, 526] on p "Pending Maintenance Work Order" at bounding box center [114, 523] width 126 height 12
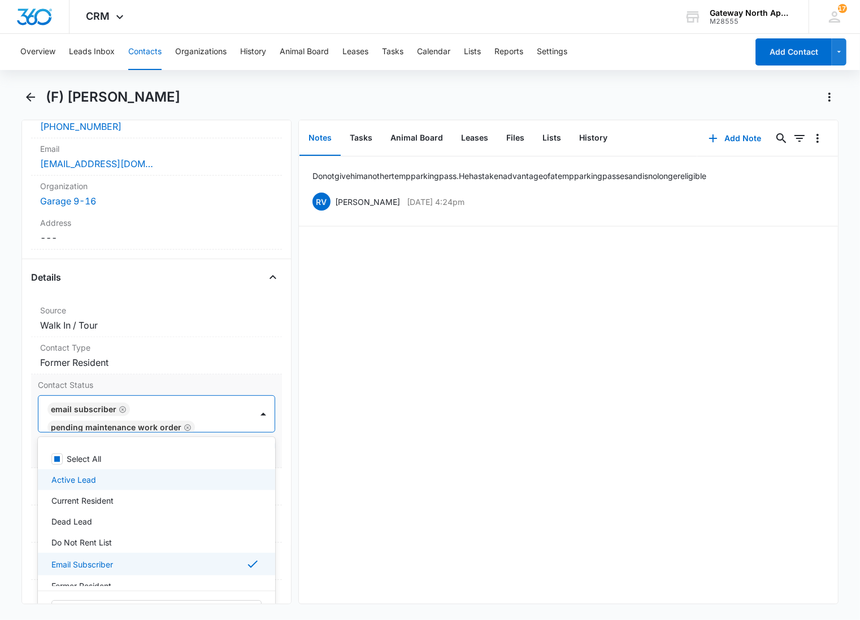
click at [93, 486] on p "Active Lead" at bounding box center [73, 480] width 45 height 12
click at [103, 565] on p "Email Subscriber" at bounding box center [82, 566] width 62 height 12
click at [116, 477] on div "Active Lead" at bounding box center [155, 481] width 208 height 14
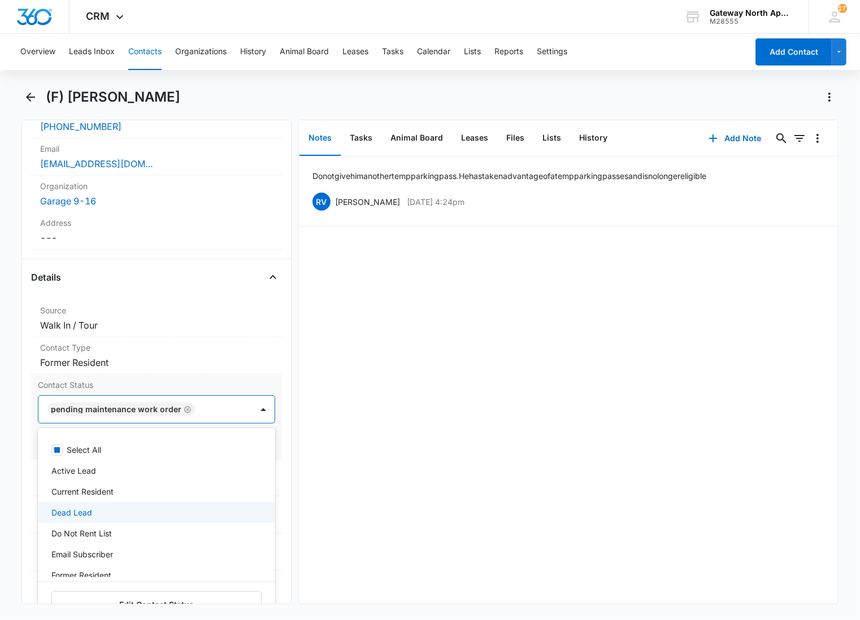
scroll to position [75, 0]
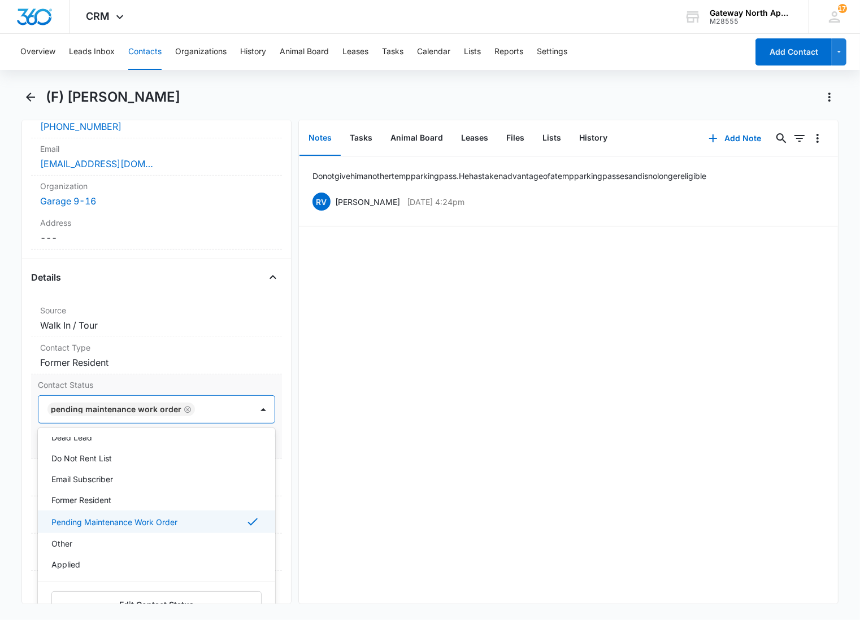
click at [113, 521] on p "Pending Maintenance Work Order" at bounding box center [114, 522] width 126 height 12
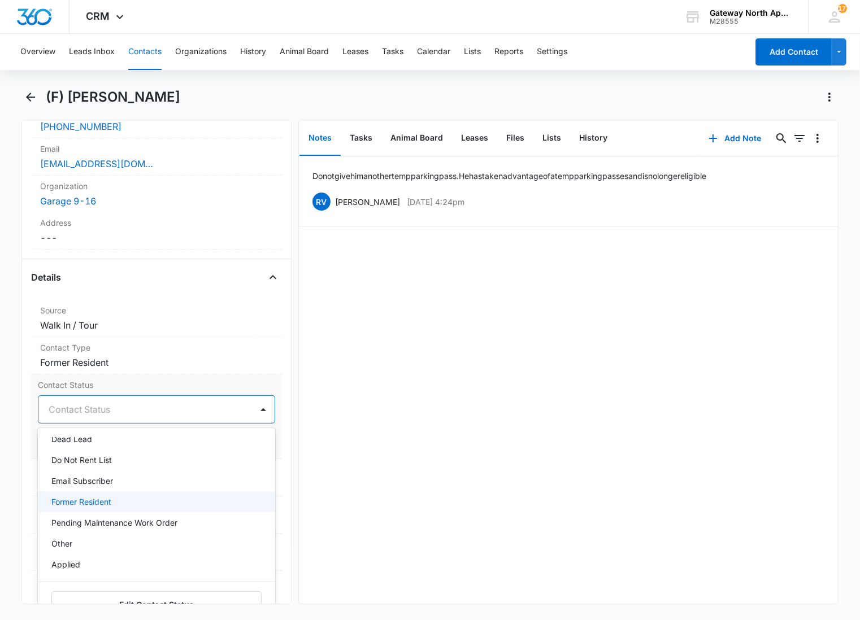
click at [111, 499] on p "Former Resident" at bounding box center [81, 502] width 60 height 12
click at [173, 404] on div at bounding box center [183, 410] width 108 height 16
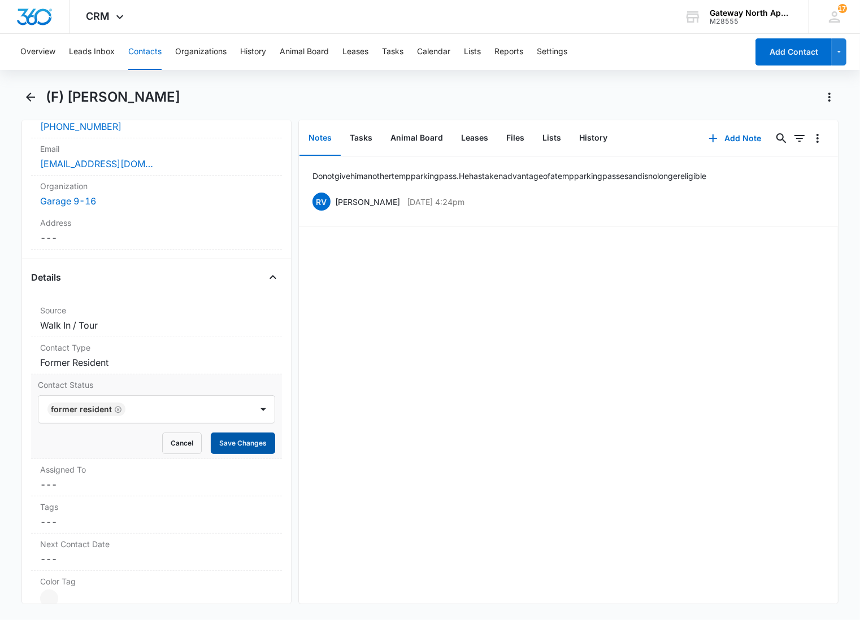
click at [229, 441] on button "Save Changes" at bounding box center [243, 443] width 64 height 21
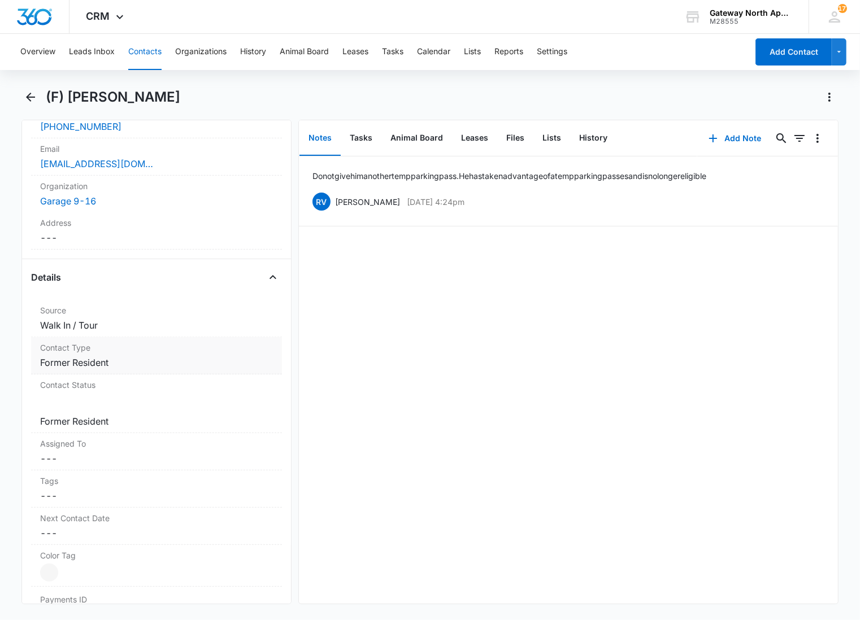
scroll to position [0, 0]
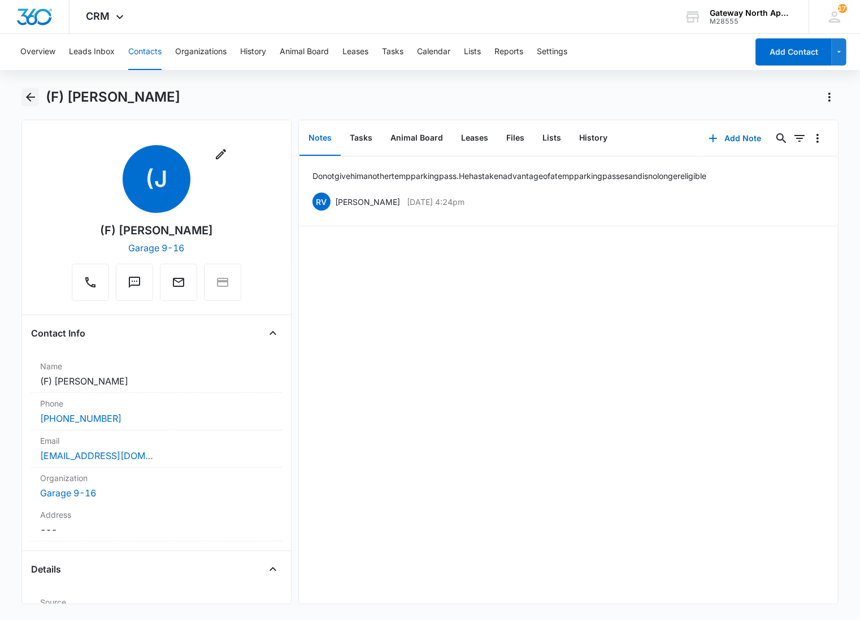
click at [32, 94] on icon "Back" at bounding box center [31, 97] width 14 height 14
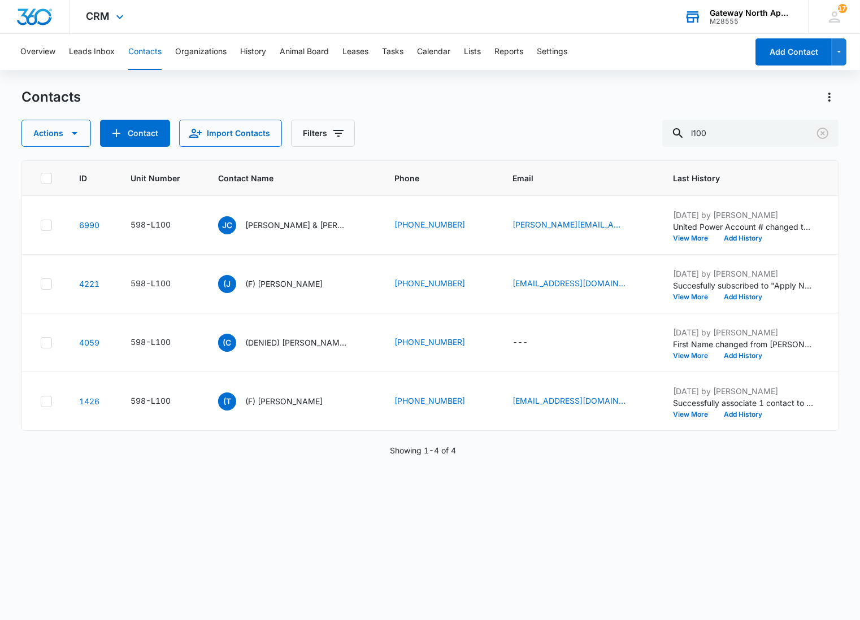
drag, startPoint x: 822, startPoint y: 133, endPoint x: 804, endPoint y: 8, distance: 126.1
click at [822, 133] on icon "Clear" at bounding box center [822, 133] width 11 height 11
